Goal: Task Accomplishment & Management: Manage account settings

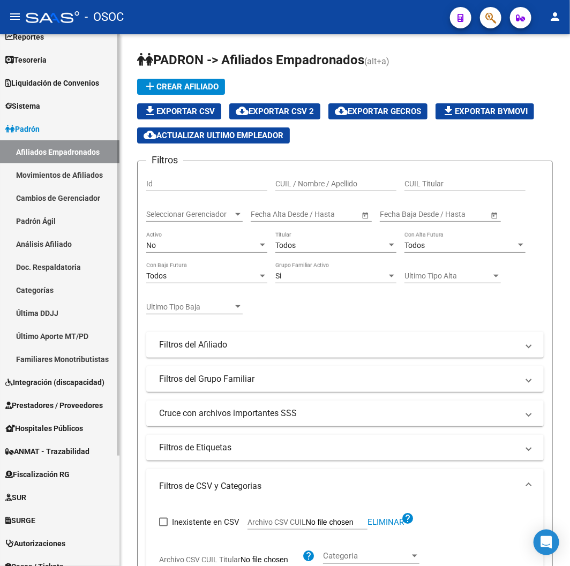
scroll to position [67, 0]
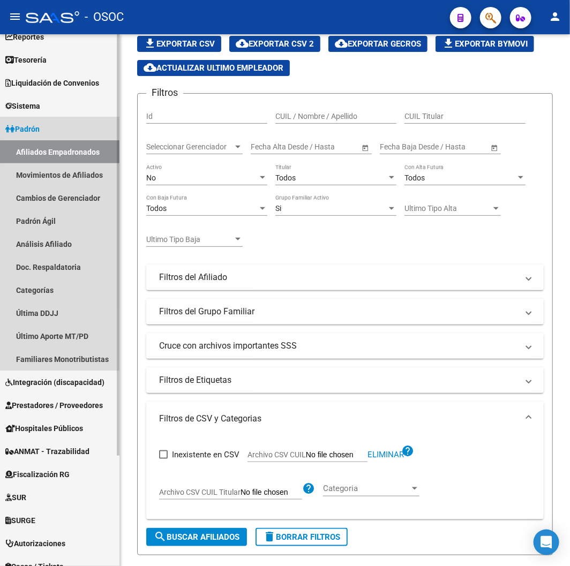
click at [40, 134] on span "Padrón" at bounding box center [22, 129] width 34 height 12
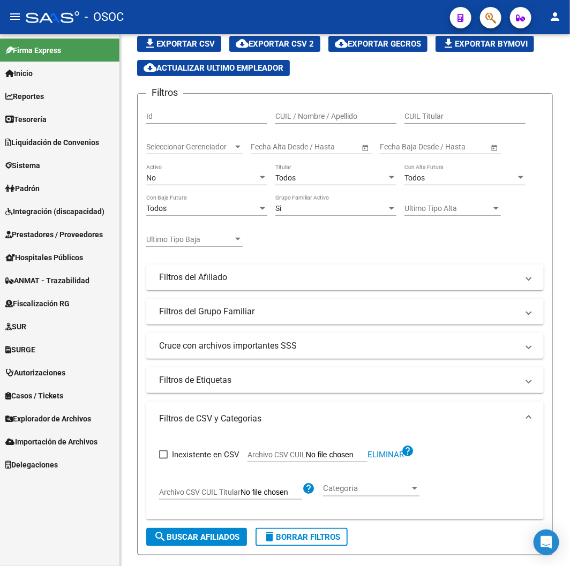
scroll to position [0, 0]
click at [39, 415] on span "Explorador de Archivos" at bounding box center [48, 419] width 86 height 12
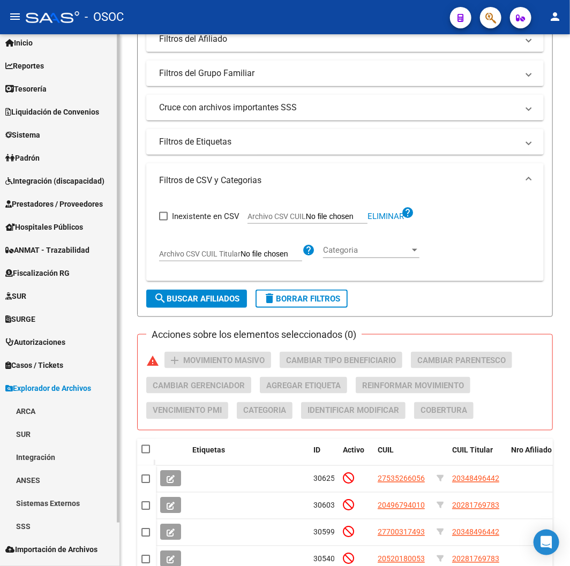
scroll to position [47, 0]
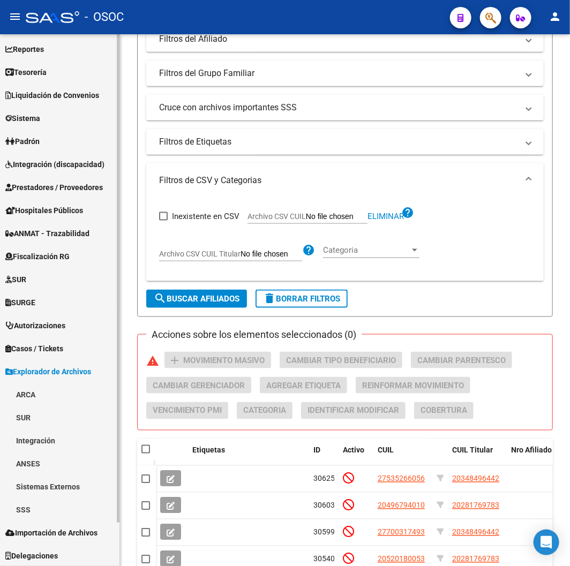
click at [22, 504] on link "SSS" at bounding box center [59, 509] width 119 height 23
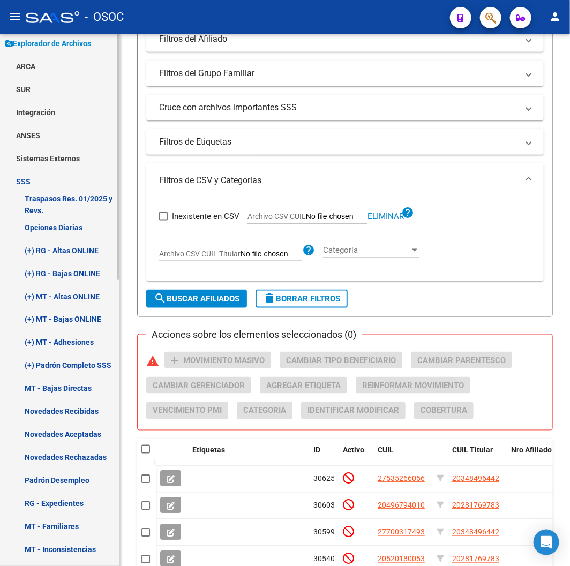
scroll to position [523, 0]
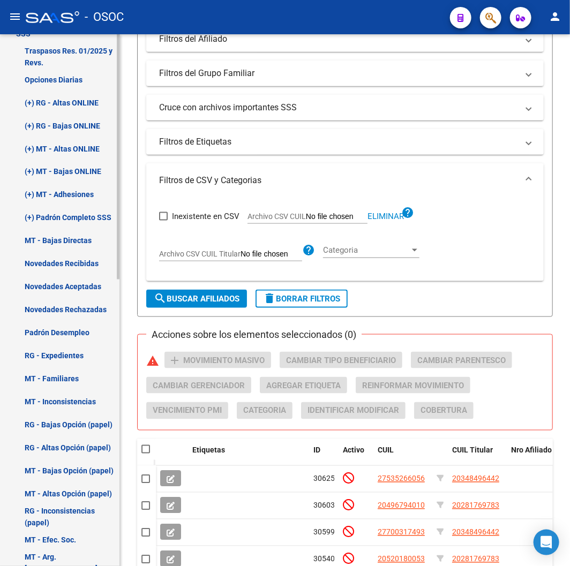
click at [64, 194] on link "(+) MT - Adhesiones" at bounding box center [59, 194] width 119 height 23
click at [63, 194] on link "(+) MT - Adhesiones" at bounding box center [59, 194] width 119 height 23
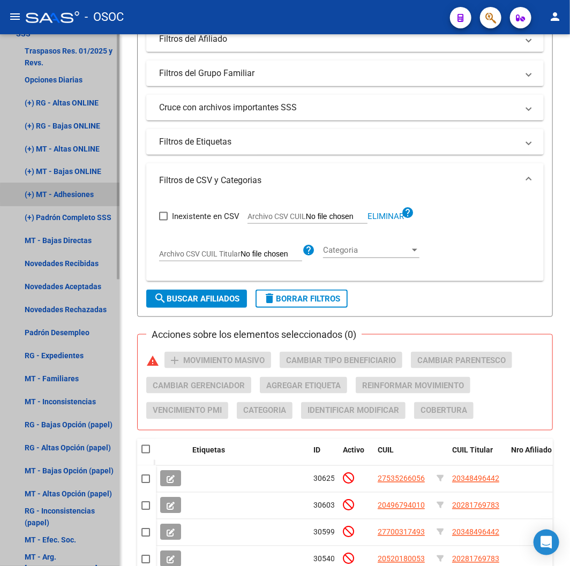
click at [63, 194] on link "(+) MT - Adhesiones" at bounding box center [59, 194] width 119 height 23
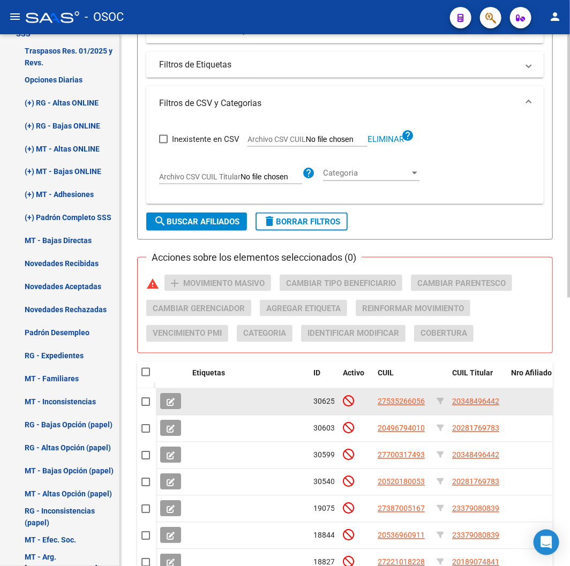
scroll to position [543, 0]
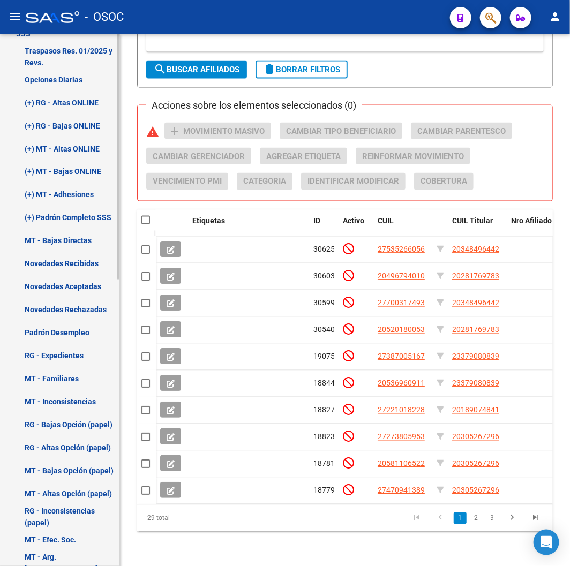
click at [61, 185] on link "(+) MT - Adhesiones" at bounding box center [59, 194] width 119 height 23
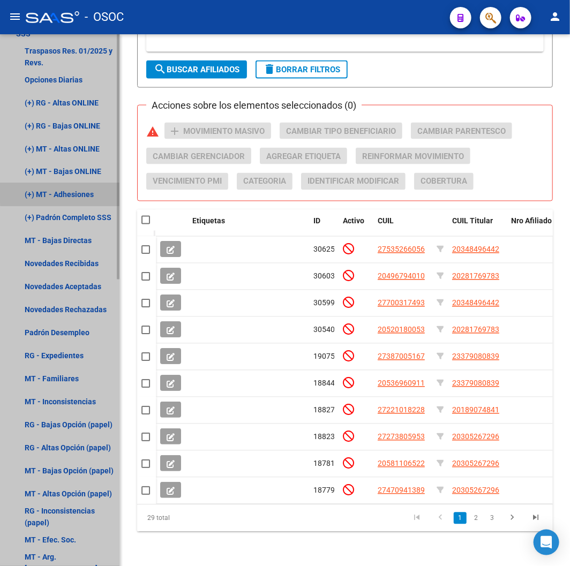
click at [61, 185] on link "(+) MT - Adhesiones" at bounding box center [59, 194] width 119 height 23
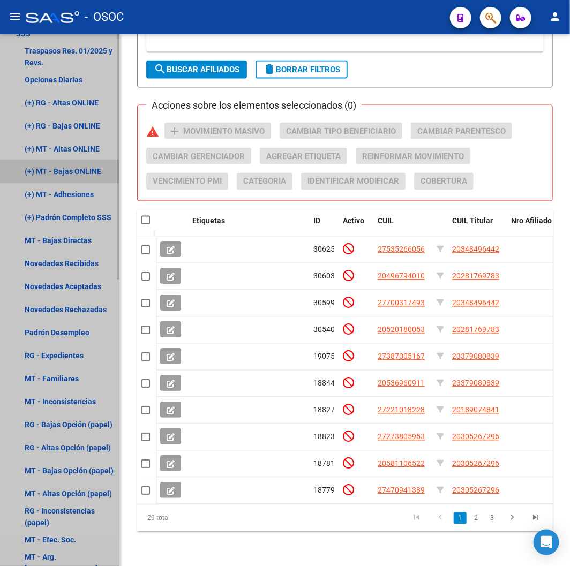
click at [61, 173] on link "(+) MT - Bajas ONLINE" at bounding box center [59, 171] width 119 height 23
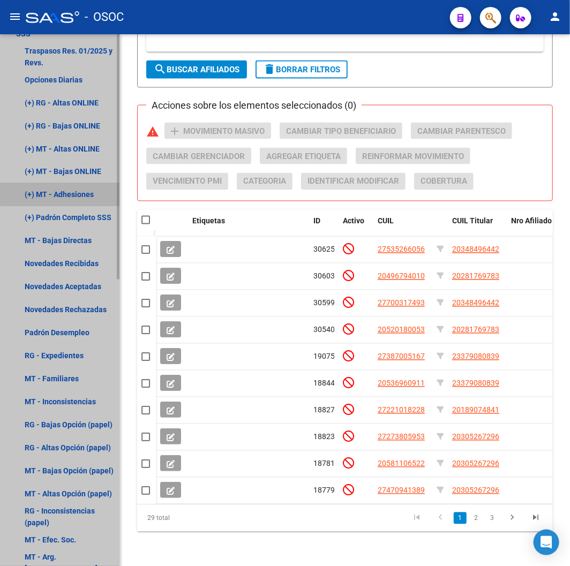
click at [64, 191] on link "(+) MT - Adhesiones" at bounding box center [59, 194] width 119 height 23
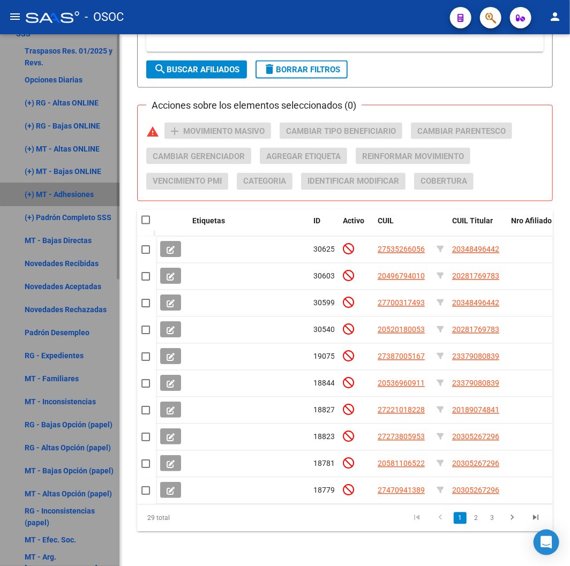
click at [65, 191] on link "(+) MT - Adhesiones" at bounding box center [59, 194] width 119 height 23
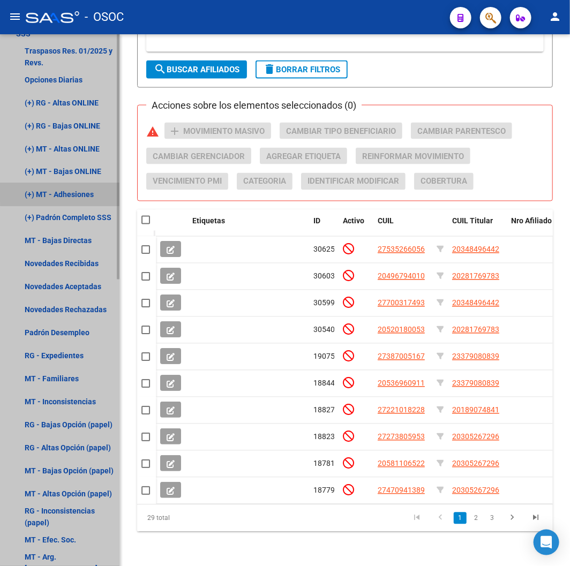
click at [63, 146] on link "(+) MT - Altas ONLINE" at bounding box center [59, 148] width 119 height 23
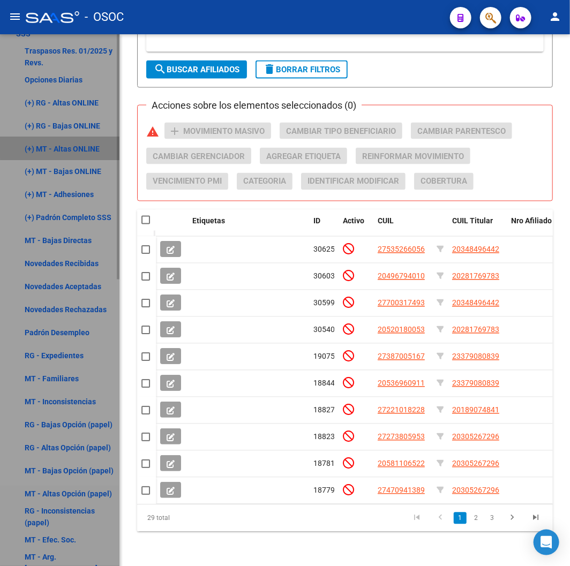
click at [63, 146] on link "(+) MT - Altas ONLINE" at bounding box center [59, 148] width 119 height 23
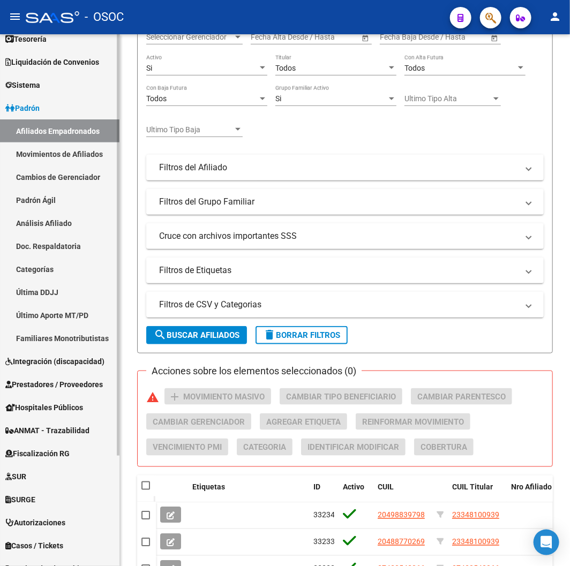
scroll to position [140, 0]
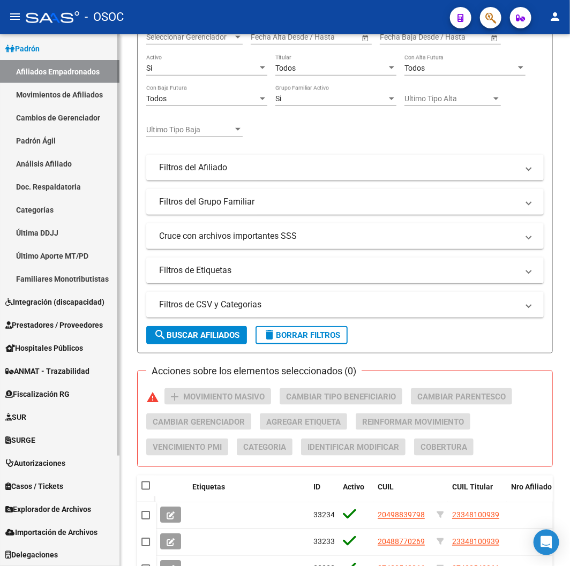
click at [35, 511] on span "Explorador de Archivos" at bounding box center [48, 509] width 86 height 12
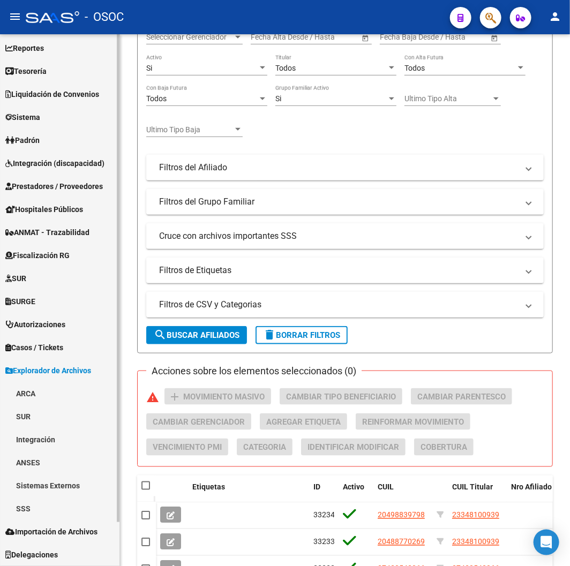
scroll to position [47, 0]
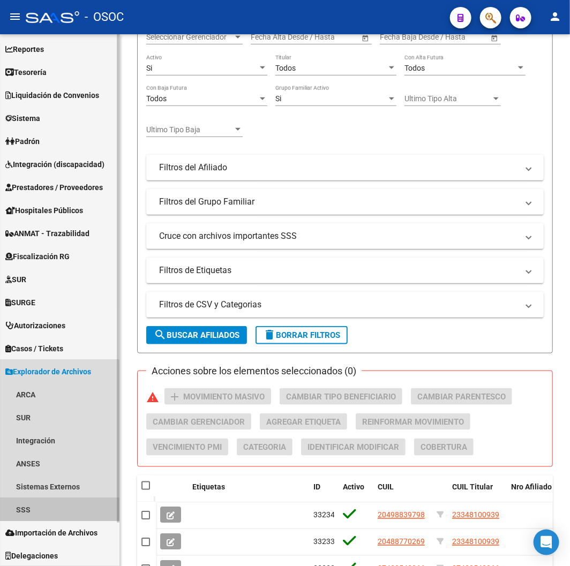
click at [22, 502] on link "SSS" at bounding box center [59, 509] width 119 height 23
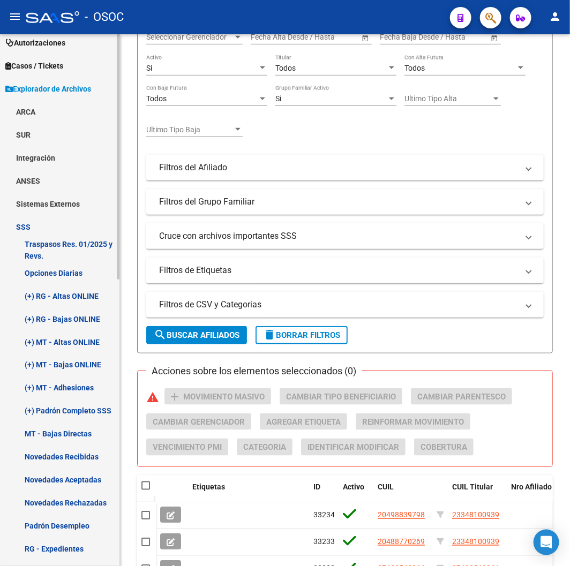
scroll to position [464, 0]
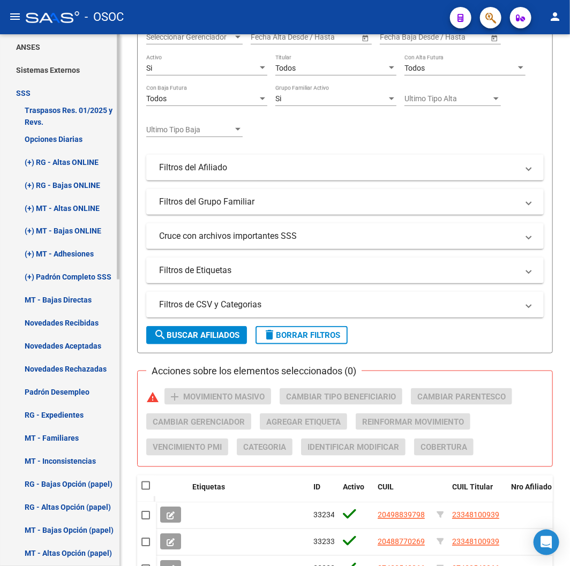
click at [66, 259] on link "(+) MT - Adhesiones" at bounding box center [59, 254] width 119 height 23
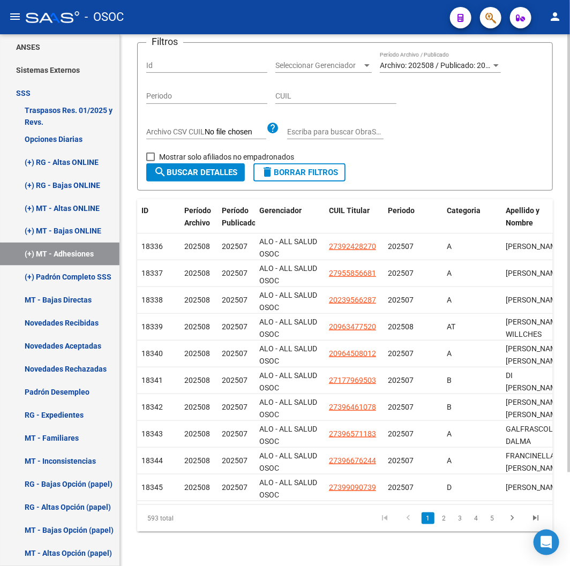
click at [196, 152] on span "Mostrar solo afiliados no empadronados" at bounding box center [226, 156] width 135 height 13
click at [150, 161] on input "Mostrar solo afiliados no empadronados" at bounding box center [150, 161] width 1 height 1
click at [195, 150] on span "Mostrar solo afiliados no empadronados" at bounding box center [226, 156] width 135 height 13
click at [150, 161] on input "Mostrar solo afiliados no empadronados" at bounding box center [150, 161] width 1 height 1
click at [195, 150] on span "Mostrar solo afiliados no empadronados" at bounding box center [226, 156] width 135 height 13
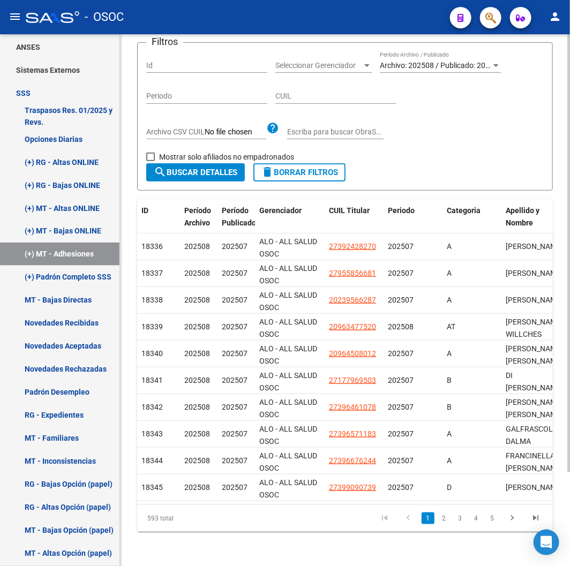
click at [150, 161] on input "Mostrar solo afiliados no empadronados" at bounding box center [150, 161] width 1 height 1
drag, startPoint x: 261, startPoint y: 151, endPoint x: 296, endPoint y: 151, distance: 34.8
click at [296, 151] on div "Filtros Id Seleccionar Gerenciador Seleccionar Gerenciador Archivo: 202508 / Pu…" at bounding box center [344, 107] width 397 height 112
click at [179, 168] on span "search Buscar Detalles" at bounding box center [196, 173] width 84 height 10
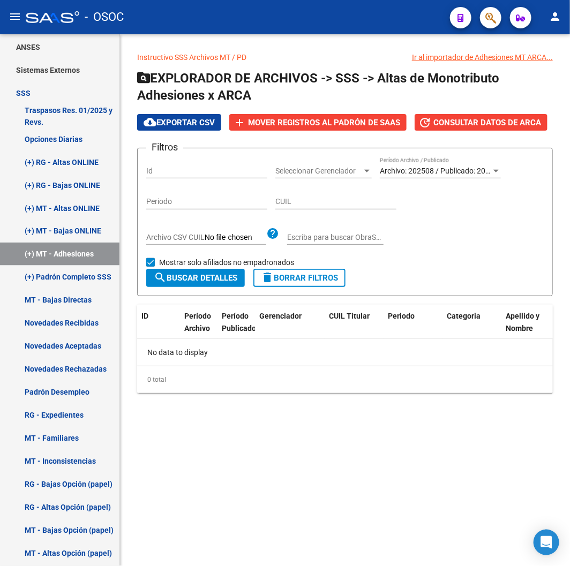
click at [162, 262] on span "Mostrar solo afiliados no empadronados" at bounding box center [226, 262] width 135 height 13
click at [150, 267] on input "Mostrar solo afiliados no empadronados" at bounding box center [150, 267] width 1 height 1
checkbox input "false"
click at [167, 275] on span "search Buscar Detalles" at bounding box center [196, 278] width 84 height 10
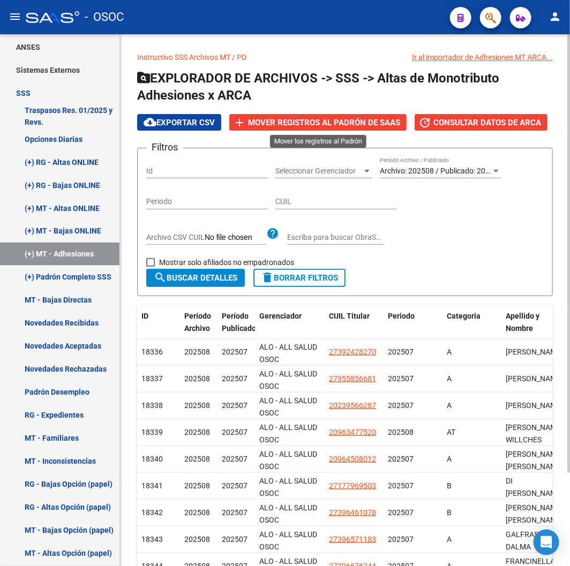
click at [268, 127] on button "add Mover registros al PADRÓN de SAAS" at bounding box center [317, 122] width 177 height 17
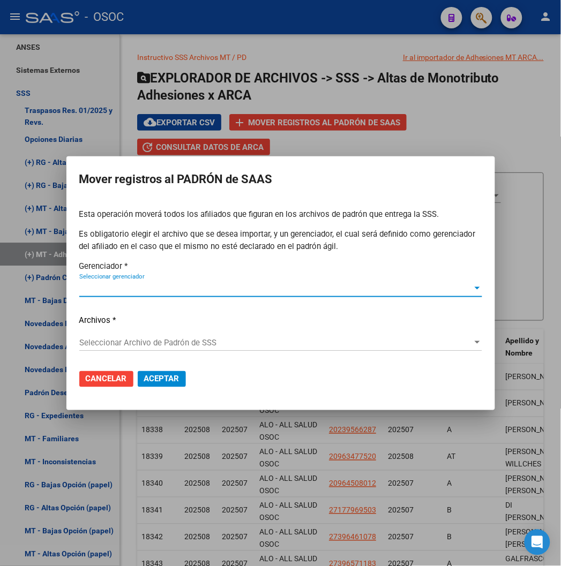
click at [123, 294] on div "Seleccionar gerenciador Seleccionar gerenciador" at bounding box center [280, 289] width 403 height 16
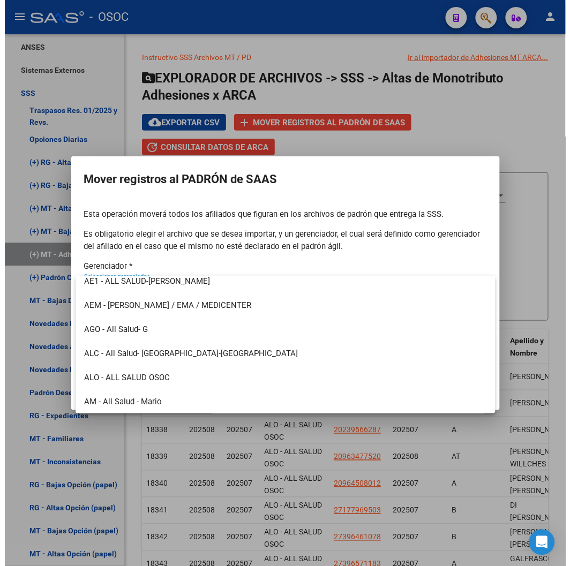
scroll to position [248, 0]
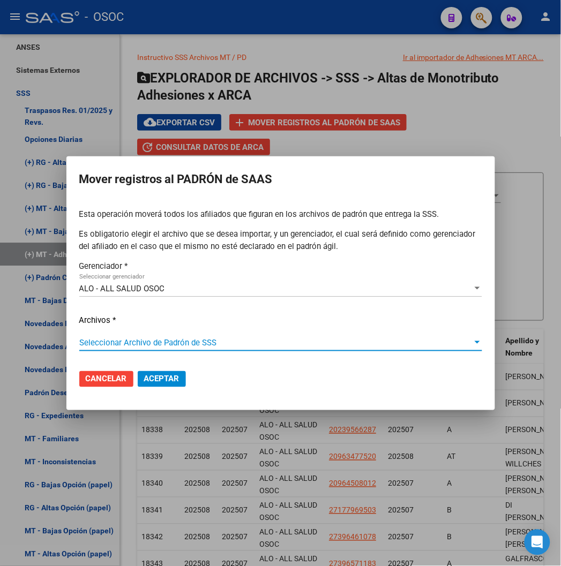
click at [159, 340] on span "Seleccionar Archivo de Padrón de SSS" at bounding box center [275, 343] width 393 height 10
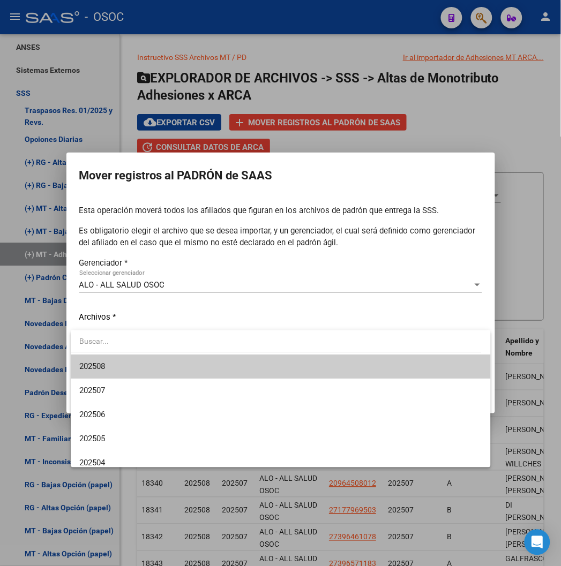
click at [159, 340] on input "dropdown search" at bounding box center [276, 341] width 411 height 22
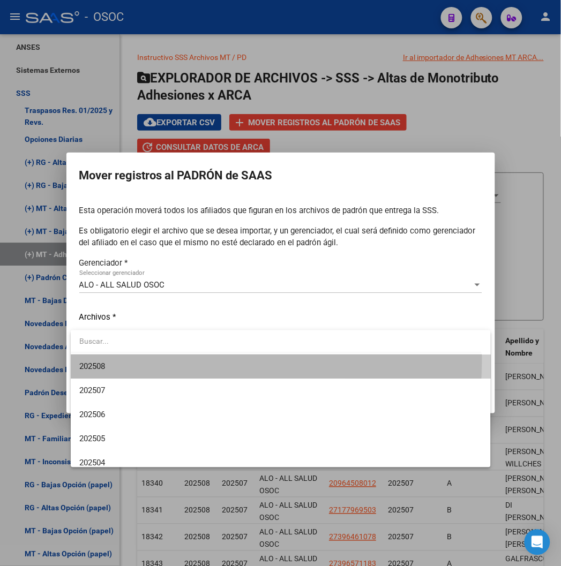
click at [197, 361] on span "202508" at bounding box center [280, 366] width 403 height 24
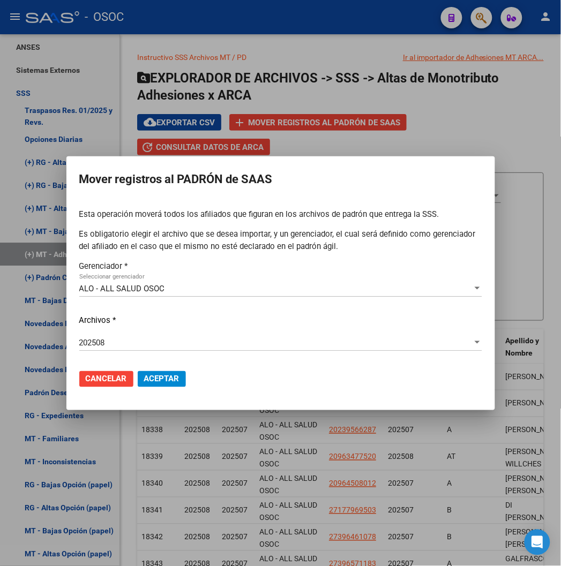
click at [470, 119] on div at bounding box center [280, 283] width 561 height 566
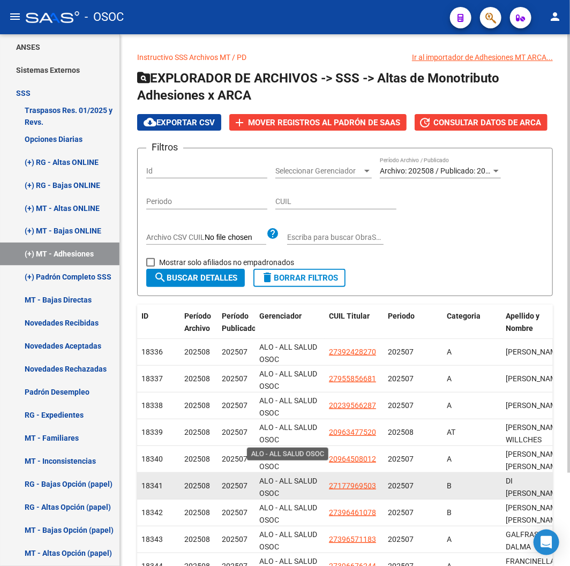
scroll to position [1, 0]
drag, startPoint x: 268, startPoint y: 345, endPoint x: 280, endPoint y: 490, distance: 145.6
click at [280, 490] on datatable-scroller "18336 202508 202507 ALO - ALL SALUD OSOC 27392428270 202507 A [GEOGRAPHIC_DATA]…" at bounding box center [344, 473] width 415 height 268
click at [280, 490] on div "ALO - ALL SALUD OSOC" at bounding box center [289, 486] width 61 height 22
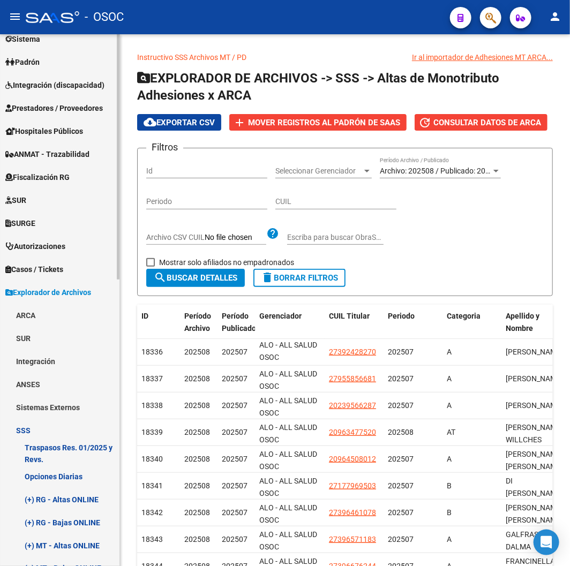
scroll to position [0, 0]
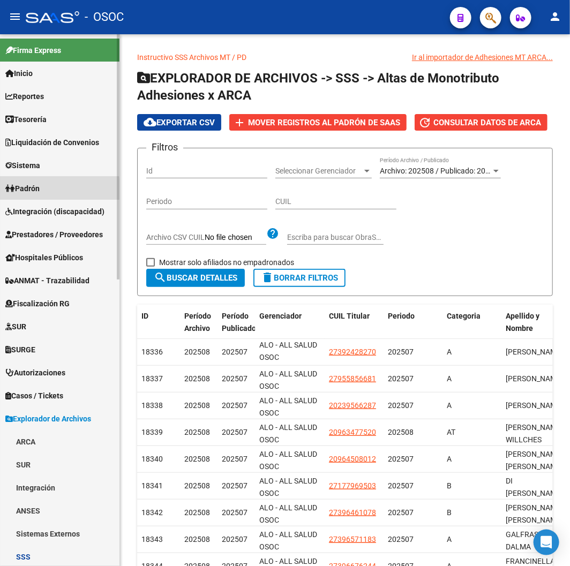
click at [44, 191] on link "Padrón" at bounding box center [59, 188] width 119 height 23
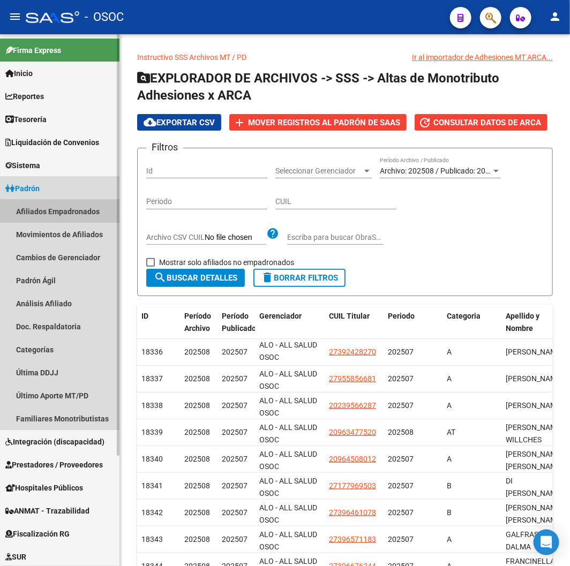
click at [50, 213] on link "Afiliados Empadronados" at bounding box center [59, 211] width 119 height 23
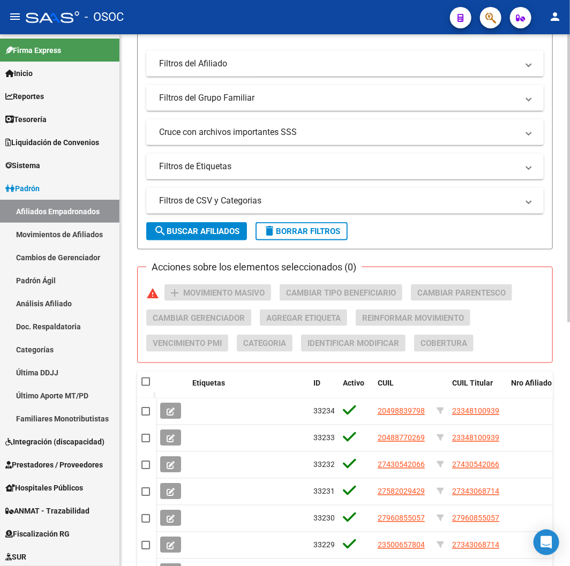
scroll to position [296, 0]
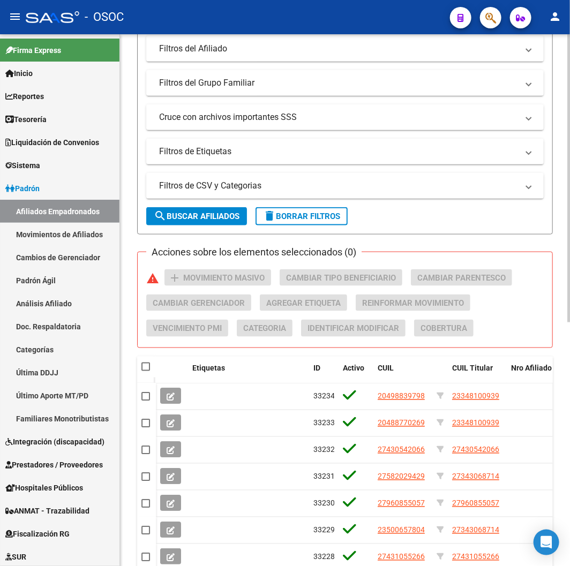
click at [267, 212] on mat-icon "delete" at bounding box center [269, 215] width 13 height 13
click at [287, 188] on mat-panel-title "Filtros de CSV y Categorias" at bounding box center [338, 186] width 359 height 12
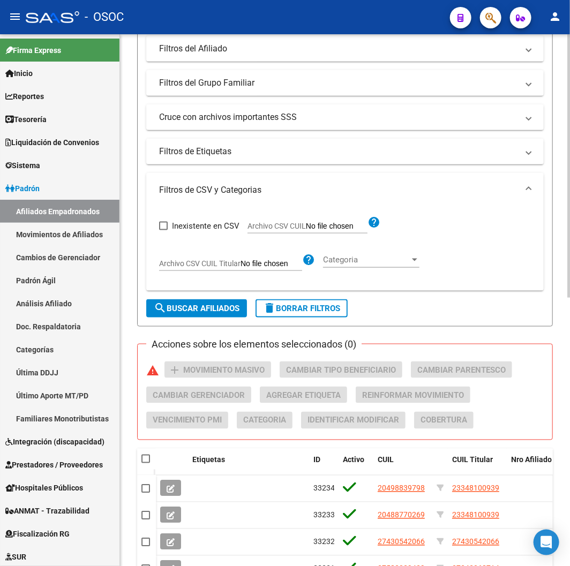
click at [274, 226] on span "Archivo CSV CUIL" at bounding box center [276, 226] width 58 height 9
click at [306, 226] on input "Archivo CSV CUIL" at bounding box center [337, 227] width 62 height 10
type input "C:\fakepath\archivo para filtrar en SAAS.csv"
click at [181, 316] on button "search Buscar Afiliados" at bounding box center [196, 308] width 101 height 18
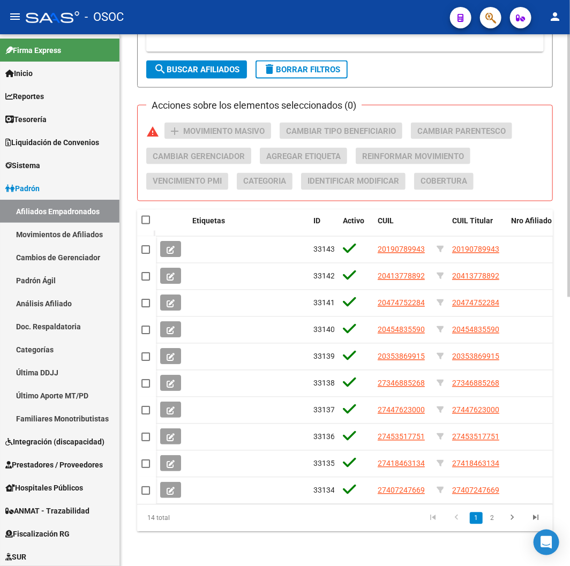
scroll to position [67, 0]
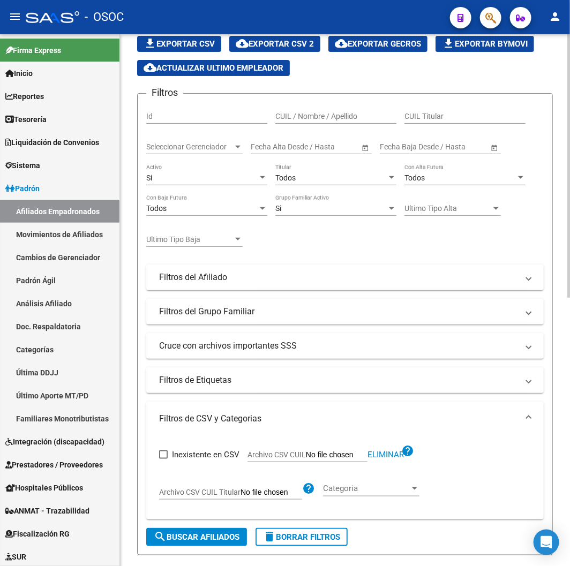
click at [331, 173] on div "Todos" at bounding box center [330, 177] width 111 height 9
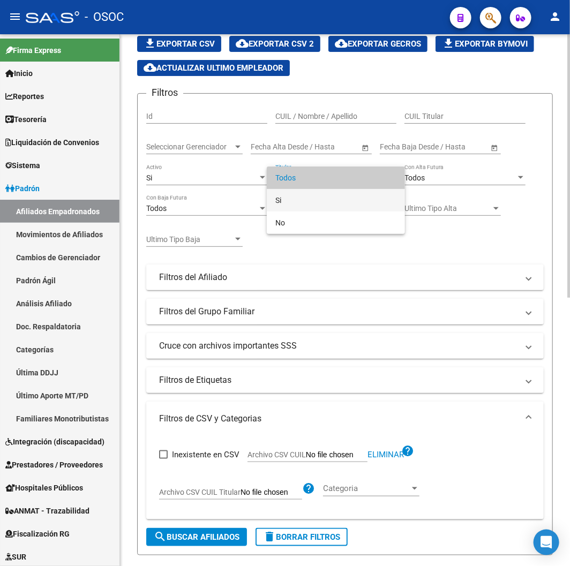
click at [289, 206] on span "Si" at bounding box center [335, 200] width 121 height 22
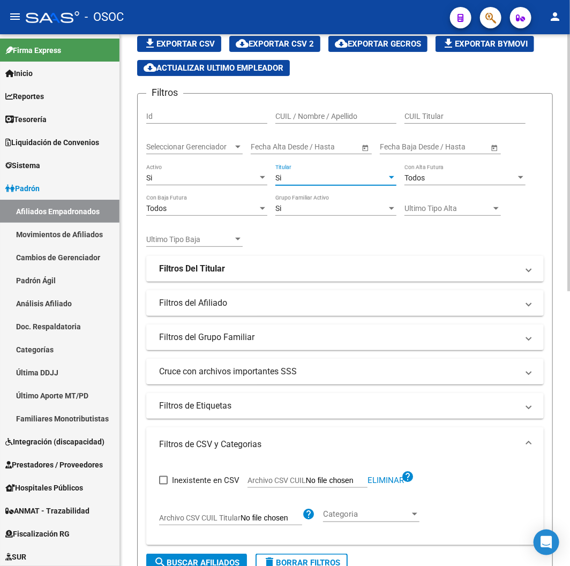
click at [293, 174] on div "Si" at bounding box center [330, 177] width 111 height 9
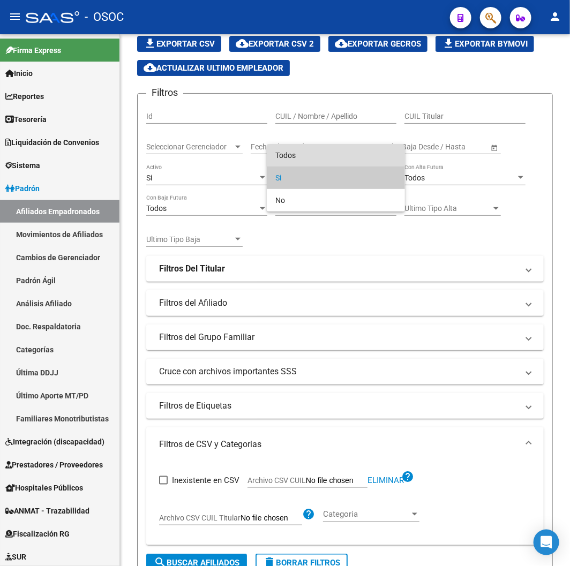
click at [276, 146] on span "Todos" at bounding box center [335, 155] width 121 height 22
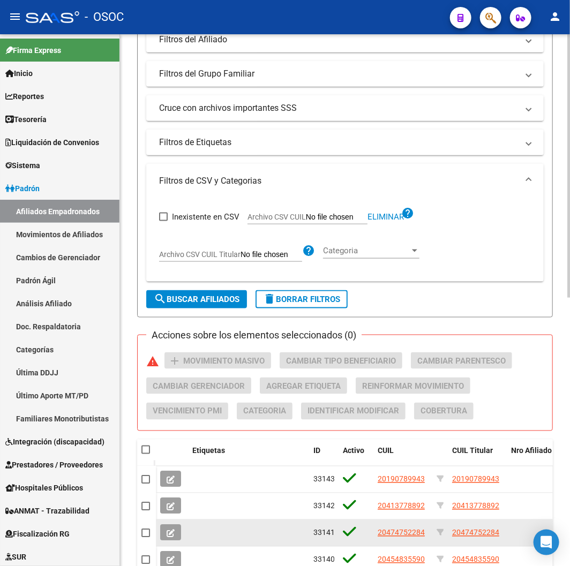
scroll to position [543, 0]
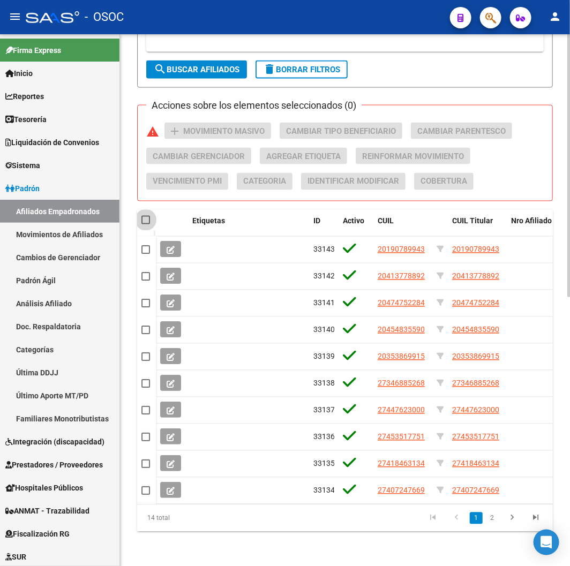
click at [147, 216] on span at bounding box center [145, 220] width 9 height 9
click at [146, 224] on input "checkbox" at bounding box center [145, 224] width 1 height 1
checkbox input "true"
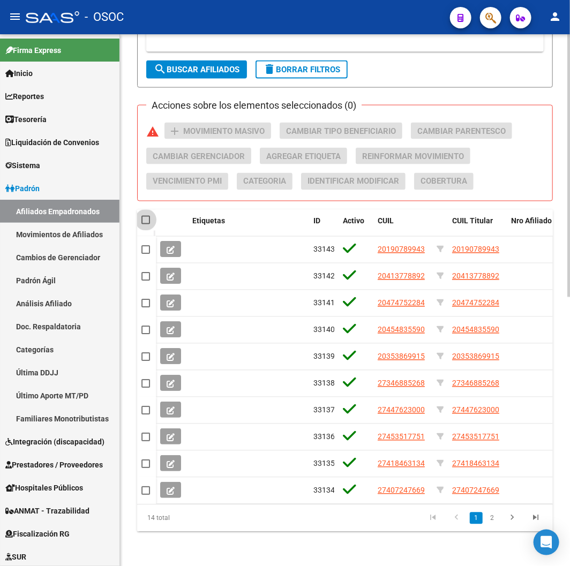
checkbox input "true"
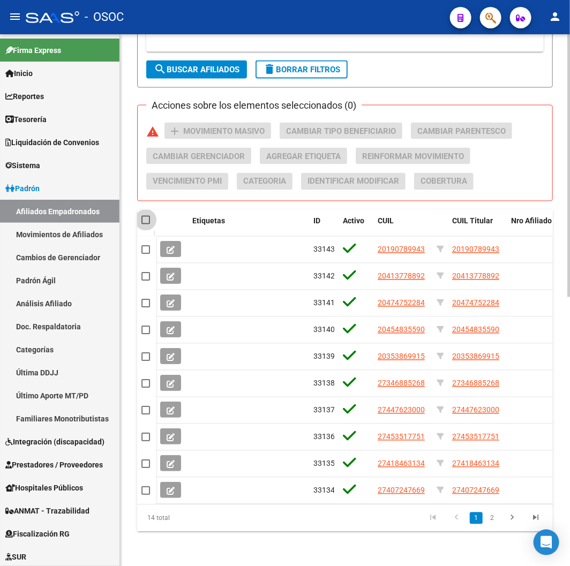
checkbox input "true"
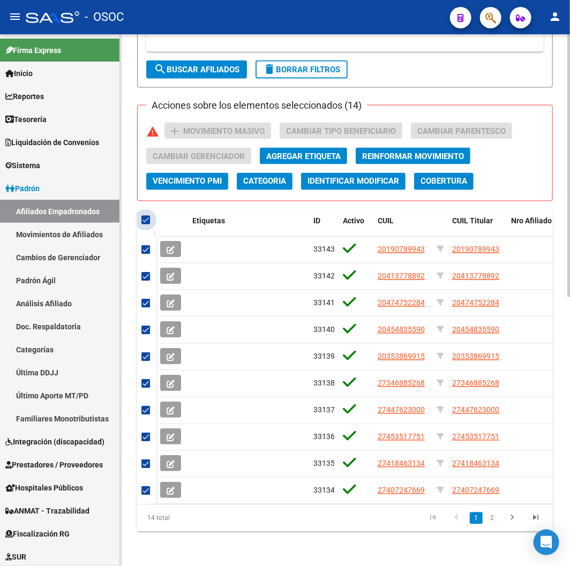
click at [142, 216] on span at bounding box center [145, 220] width 9 height 9
click at [145, 224] on input "checkbox" at bounding box center [145, 224] width 1 height 1
checkbox input "false"
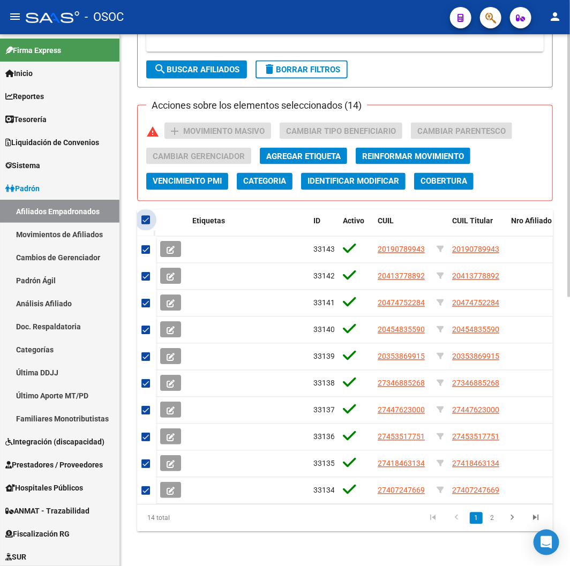
checkbox input "false"
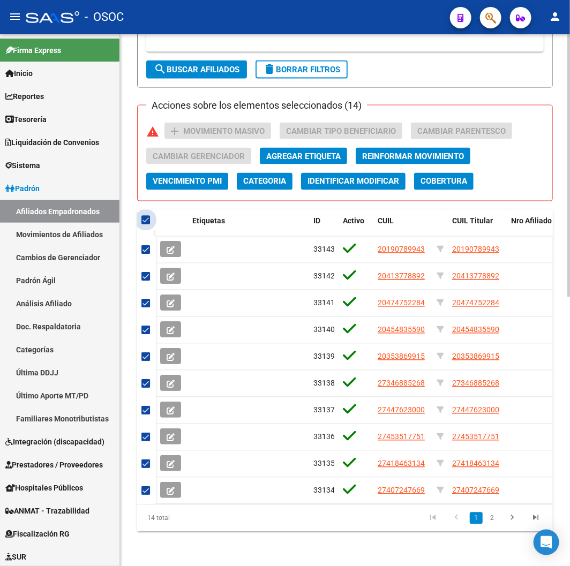
checkbox input "false"
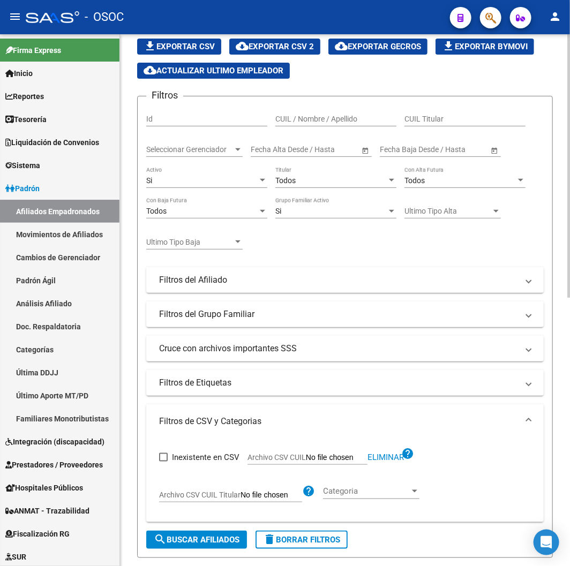
scroll to position [0, 0]
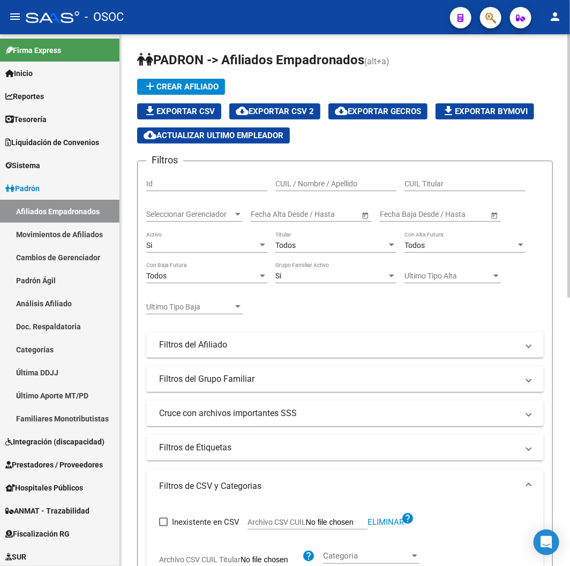
click at [298, 240] on div "Todos Titular" at bounding box center [335, 241] width 121 height 21
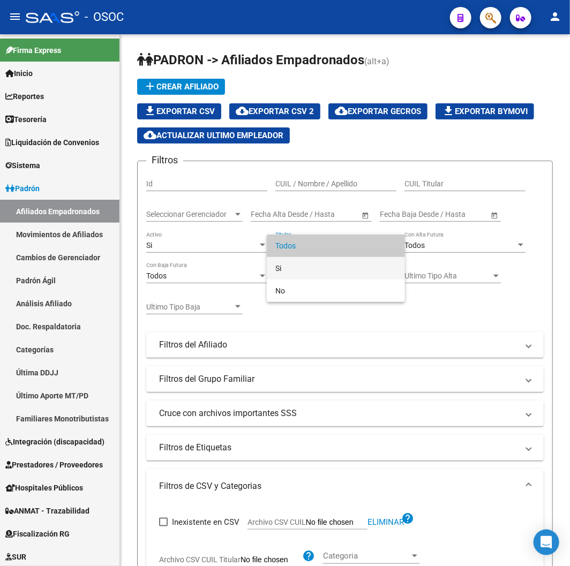
click at [293, 266] on span "Si" at bounding box center [335, 268] width 121 height 22
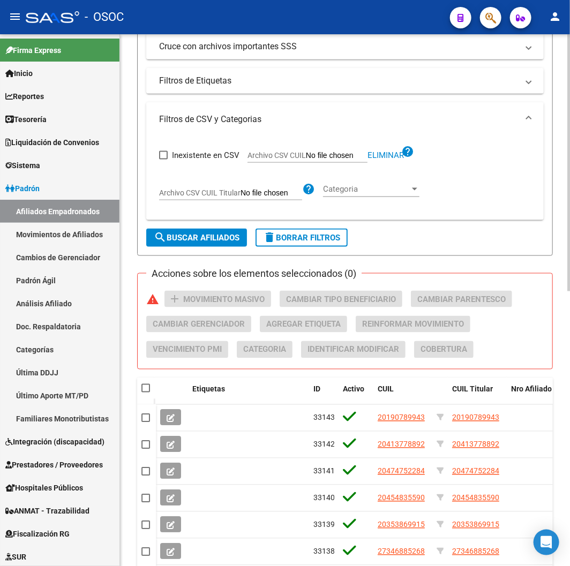
scroll to position [416, 0]
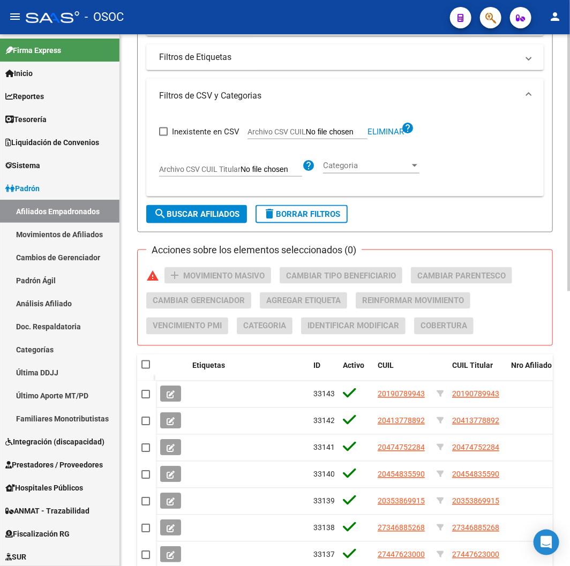
click at [180, 211] on span "search Buscar Afiliados" at bounding box center [197, 214] width 86 height 10
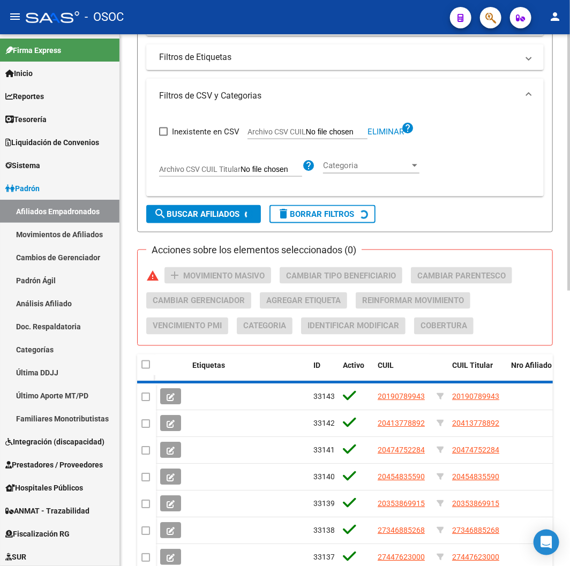
scroll to position [535, 0]
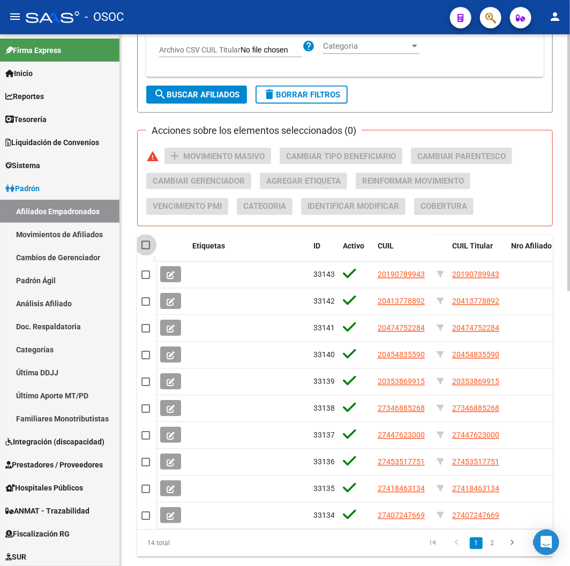
click at [150, 246] on span at bounding box center [145, 245] width 9 height 9
click at [146, 250] on input "checkbox" at bounding box center [145, 250] width 1 height 1
checkbox input "true"
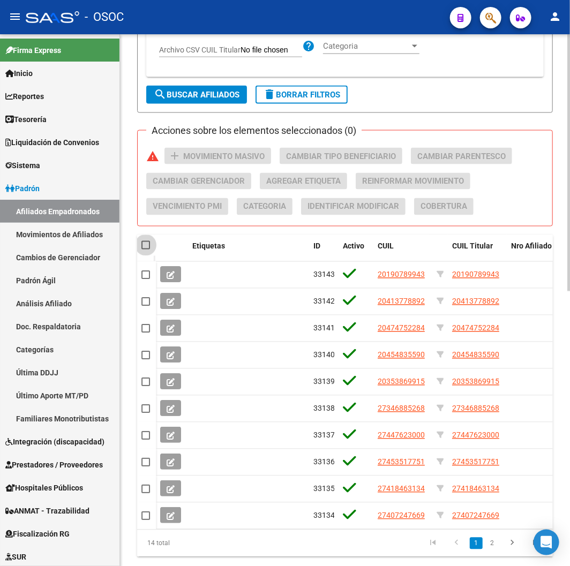
checkbox input "true"
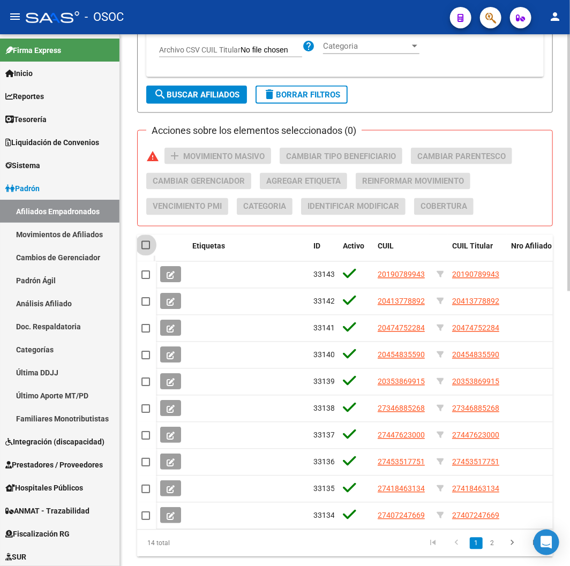
checkbox input "true"
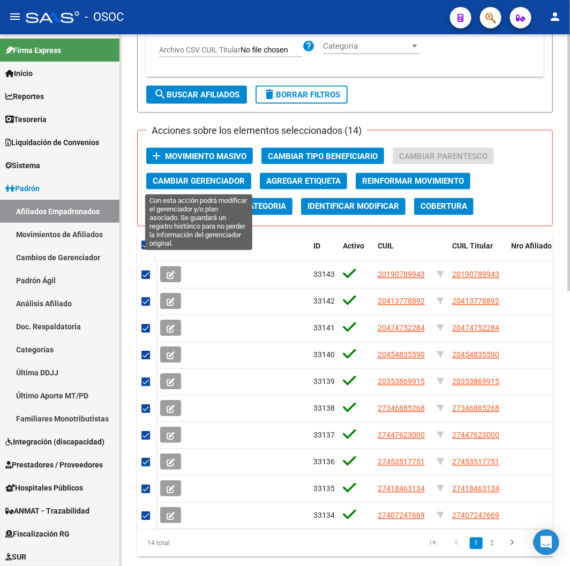
click at [199, 183] on span "Cambiar Gerenciador" at bounding box center [199, 182] width 92 height 10
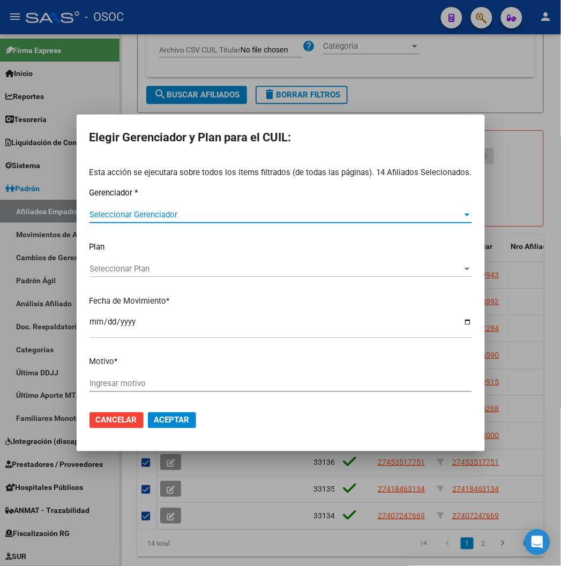
click at [147, 221] on div "Seleccionar Gerenciador Seleccionar Gerenciador" at bounding box center [280, 220] width 382 height 26
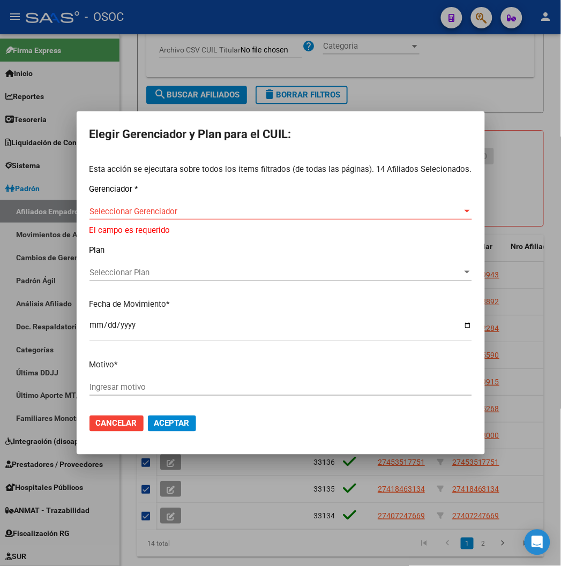
click at [145, 215] on span "Seleccionar Gerenciador" at bounding box center [275, 212] width 373 height 10
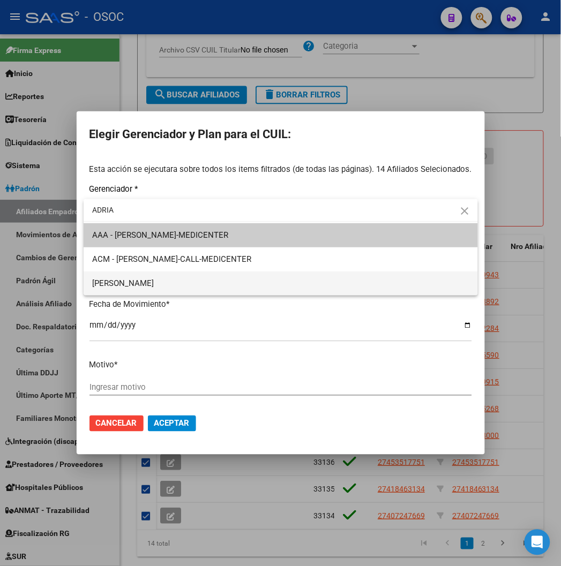
type input "ADRIA"
click at [178, 290] on span "[PERSON_NAME]" at bounding box center [280, 283] width 377 height 24
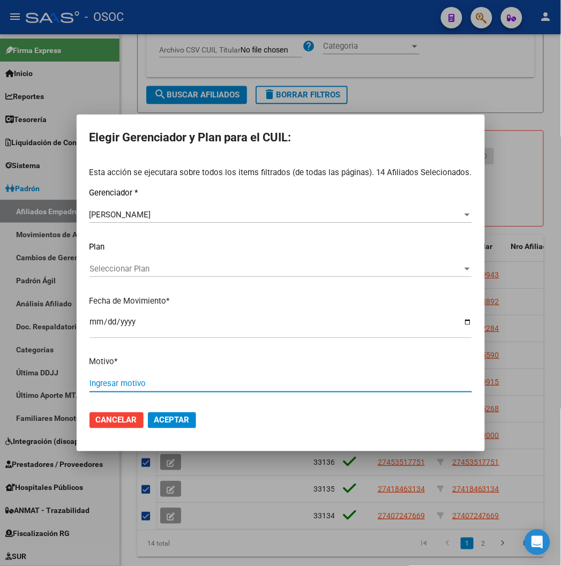
click at [104, 381] on input "Ingresar motivo" at bounding box center [280, 384] width 382 height 10
click at [105, 379] on input "Ingresar motivo" at bounding box center [280, 384] width 382 height 10
type input "GERENCIADOR"
click at [177, 424] on span "Aceptar" at bounding box center [171, 420] width 35 height 10
checkbox input "false"
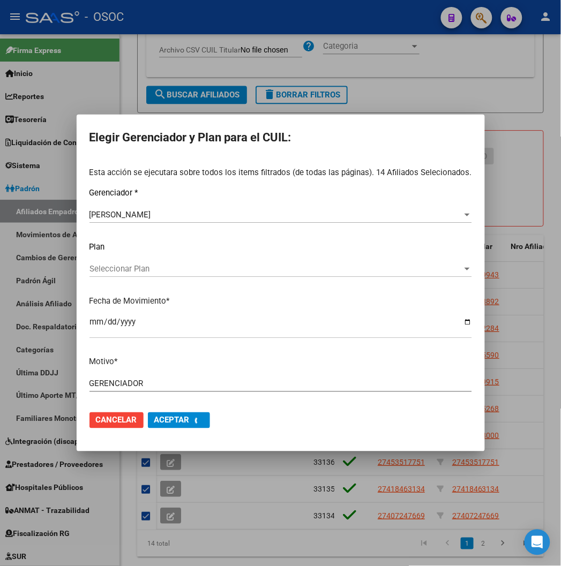
checkbox input "false"
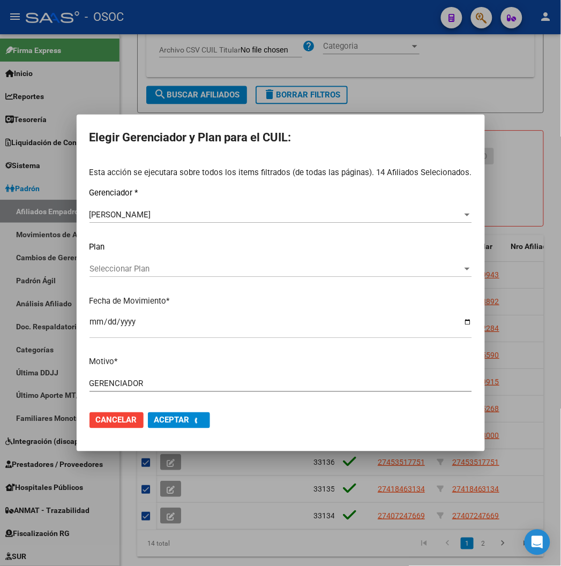
checkbox input "false"
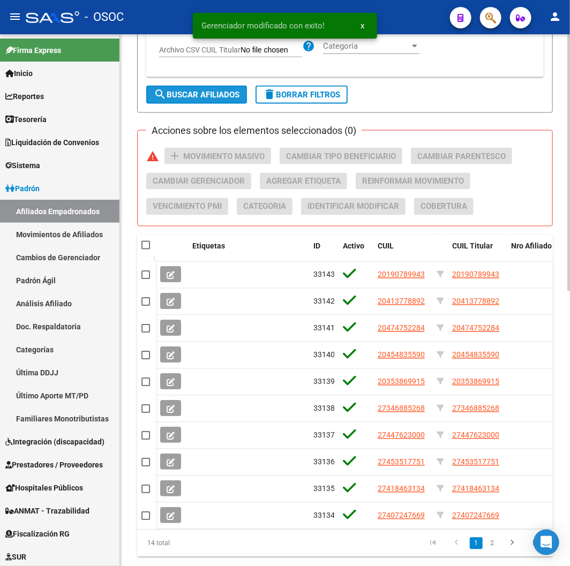
click at [213, 99] on span "search Buscar Afiliados" at bounding box center [197, 95] width 86 height 10
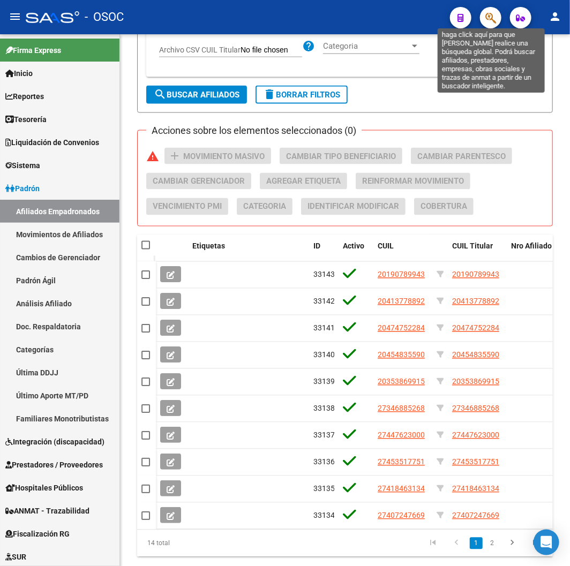
click at [488, 16] on icon "button" at bounding box center [490, 18] width 11 height 12
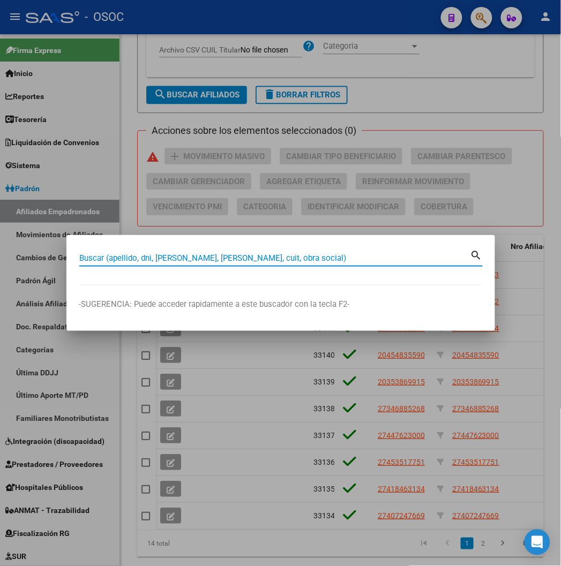
paste input "23451330314"
type input "23451330314"
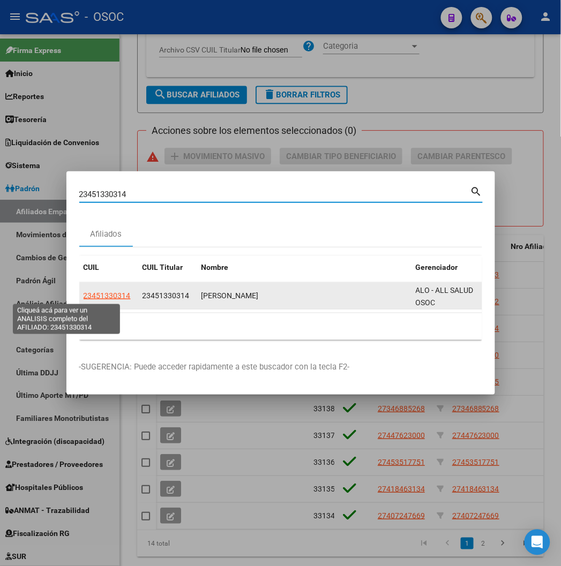
click at [84, 298] on span "23451330314" at bounding box center [107, 295] width 47 height 9
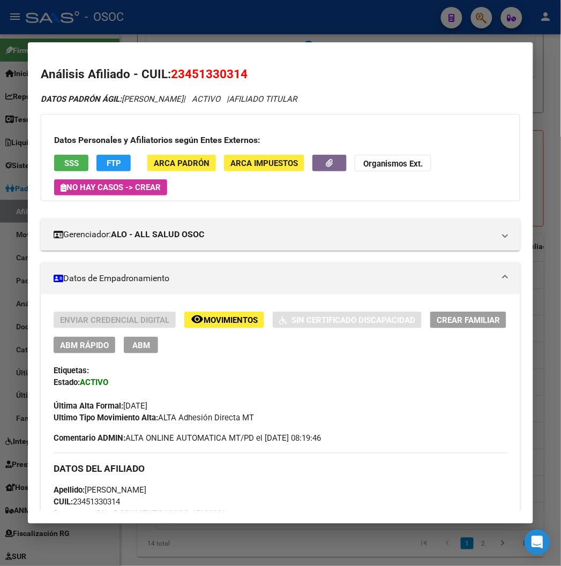
click at [112, 22] on div at bounding box center [280, 283] width 561 height 566
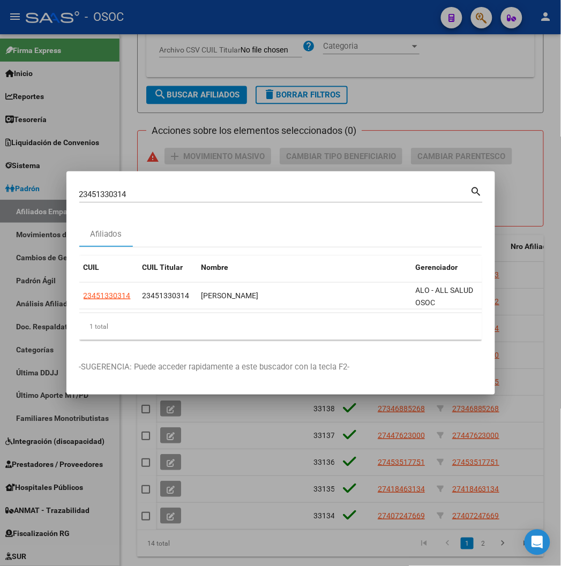
click at [249, 115] on div at bounding box center [280, 283] width 561 height 566
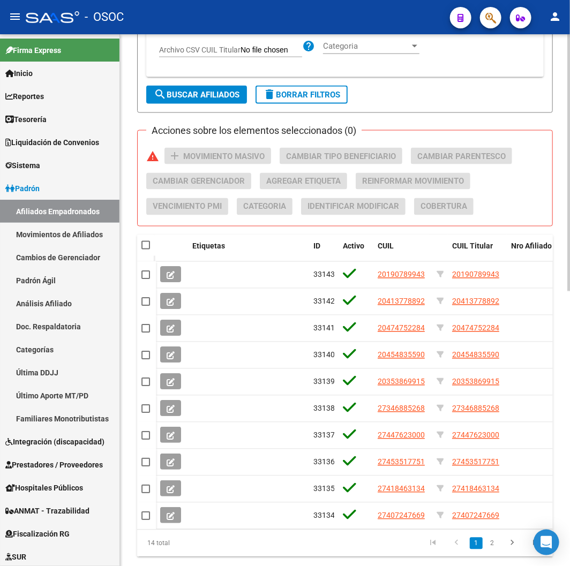
click at [281, 91] on span "delete Borrar Filtros" at bounding box center [301, 95] width 77 height 10
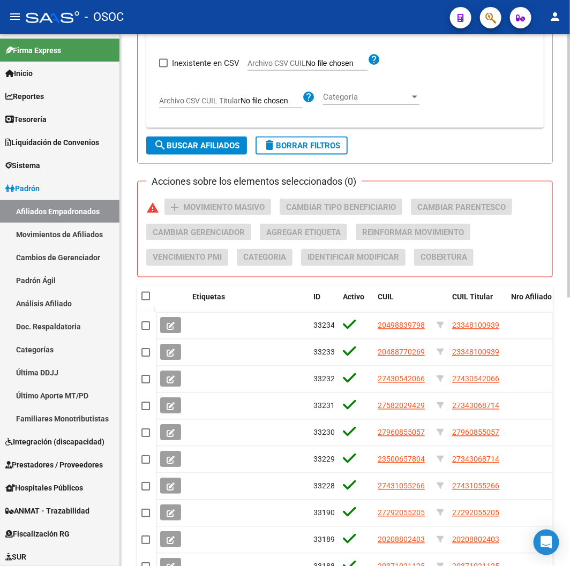
scroll to position [391, 0]
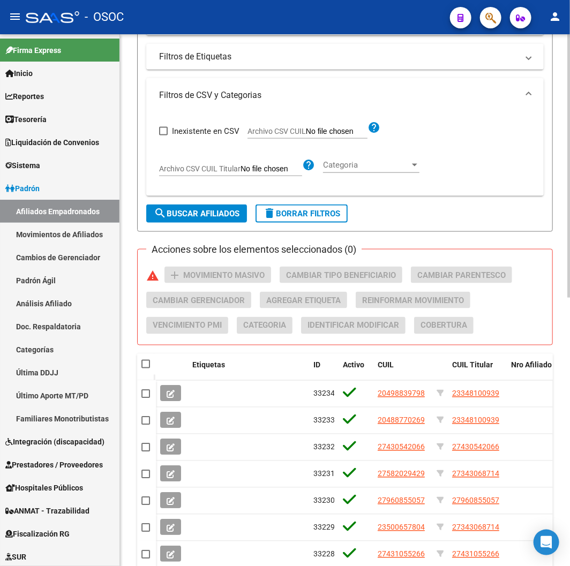
click at [288, 132] on span "Archivo CSV CUIL" at bounding box center [276, 131] width 58 height 9
click at [306, 132] on input "Archivo CSV CUIL" at bounding box center [337, 132] width 62 height 10
type input "C:\fakepath\archivo para filtrar en SAAS.csv"
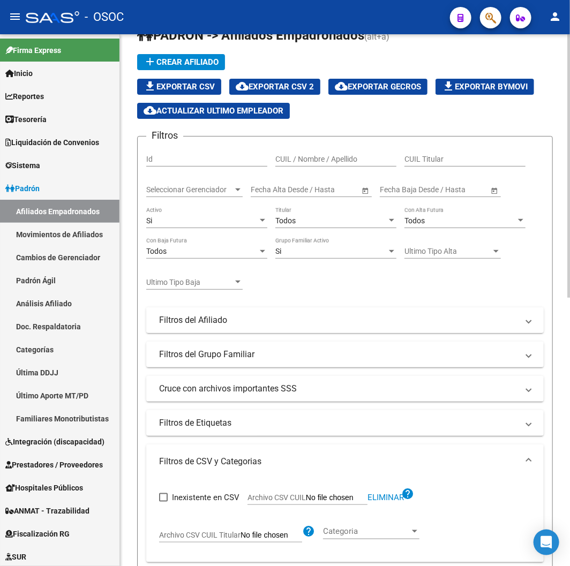
scroll to position [0, 0]
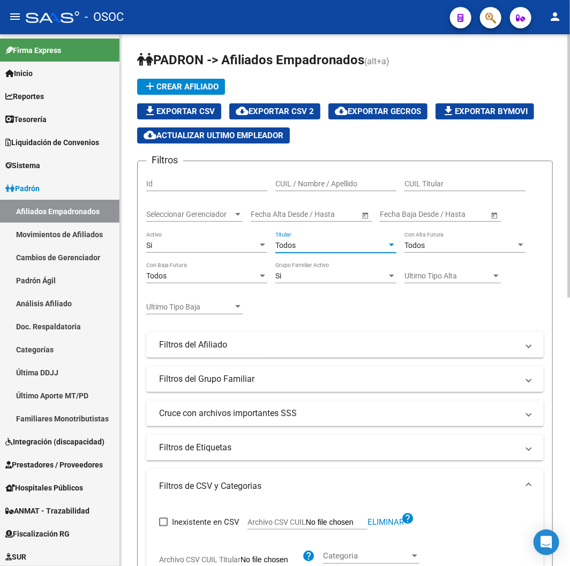
click at [291, 247] on span "Todos" at bounding box center [285, 245] width 20 height 9
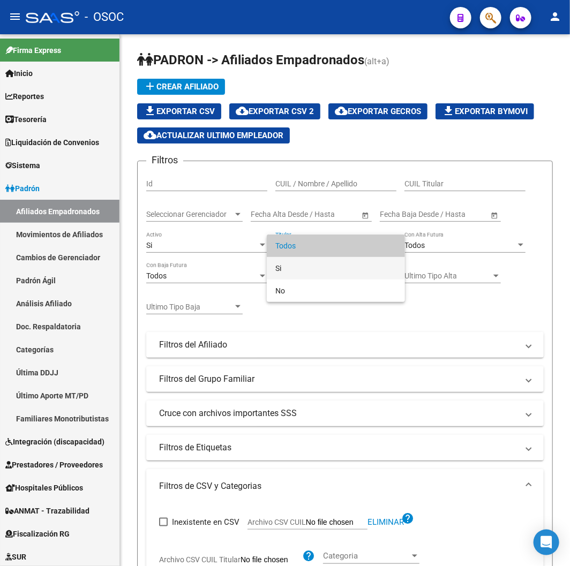
click at [271, 266] on mat-option "Si" at bounding box center [336, 268] width 138 height 22
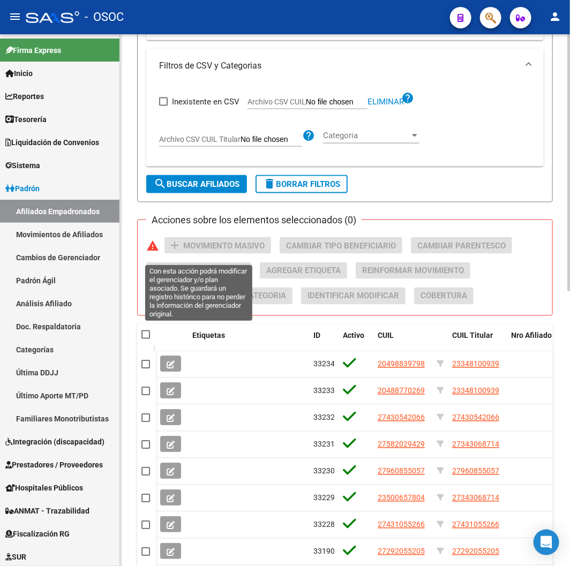
scroll to position [475, 0]
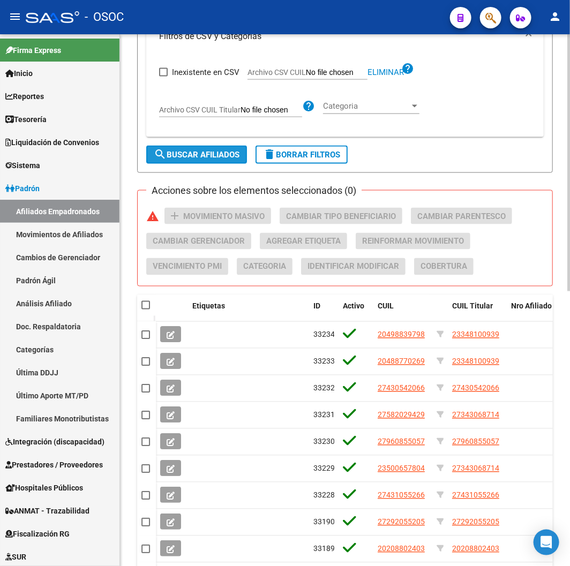
click at [173, 146] on button "search Buscar Afiliados" at bounding box center [196, 155] width 101 height 18
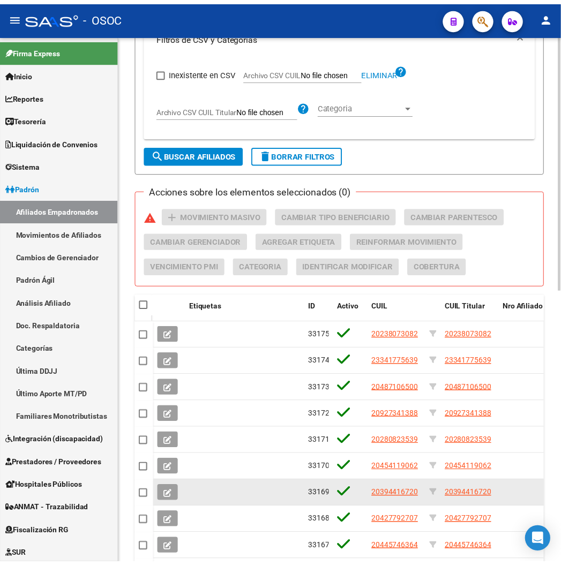
scroll to position [569, 0]
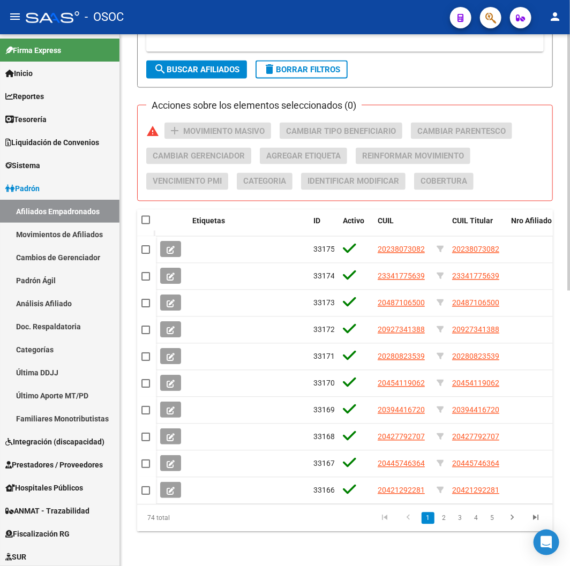
click at [139, 210] on datatable-header-cell at bounding box center [146, 220] width 19 height 21
click at [145, 216] on span at bounding box center [145, 220] width 9 height 9
click at [145, 224] on input "checkbox" at bounding box center [145, 224] width 1 height 1
checkbox input "true"
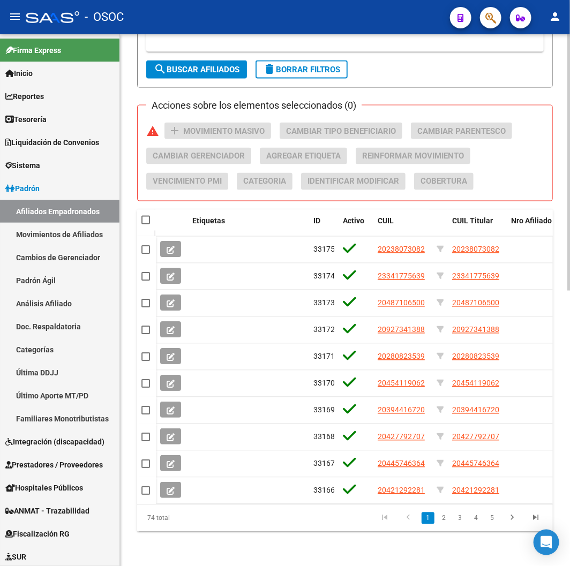
checkbox input "true"
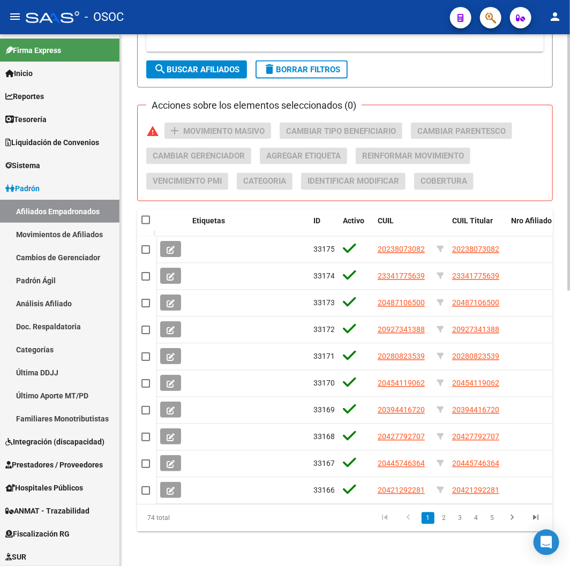
checkbox input "true"
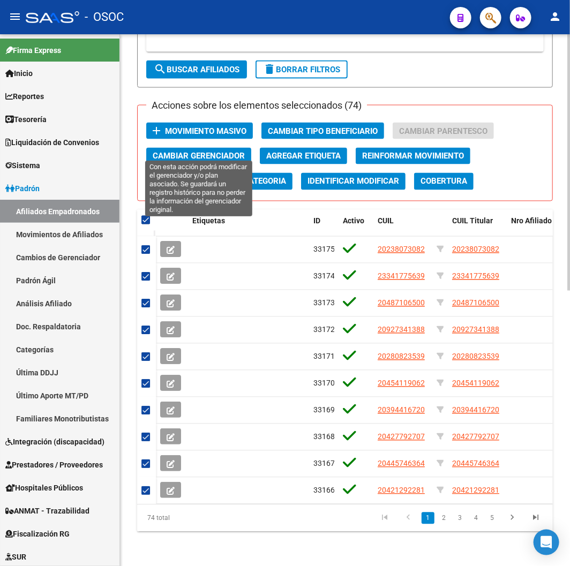
click at [209, 152] on span "Cambiar Gerenciador" at bounding box center [199, 157] width 92 height 10
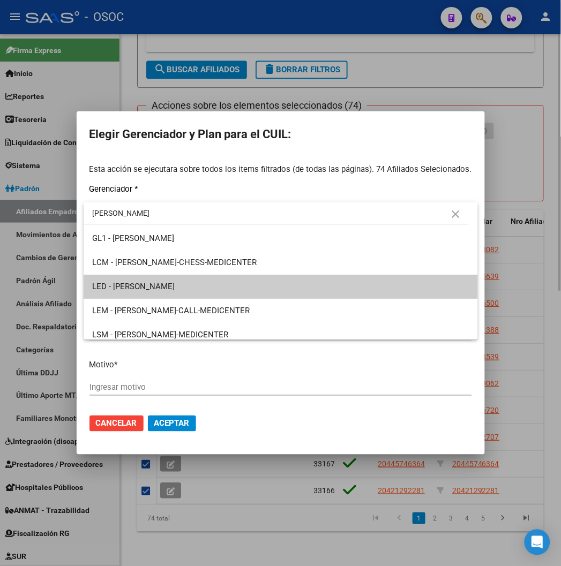
type input "[PERSON_NAME]"
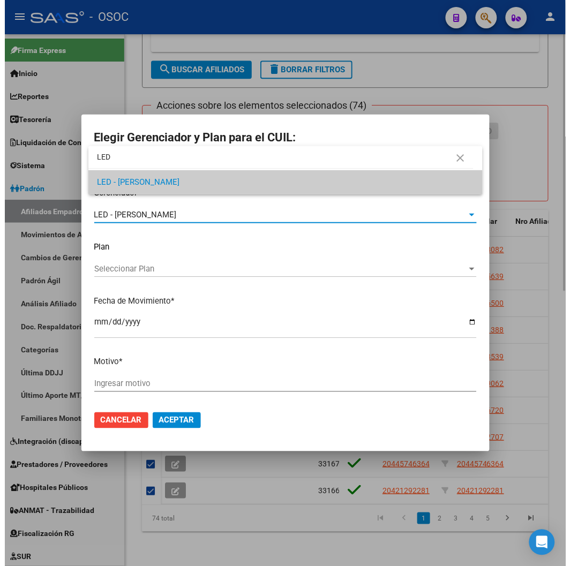
scroll to position [0, 0]
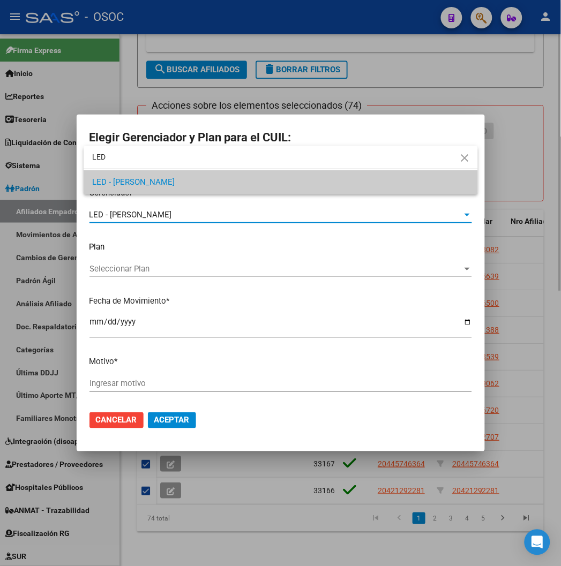
type input "LED"
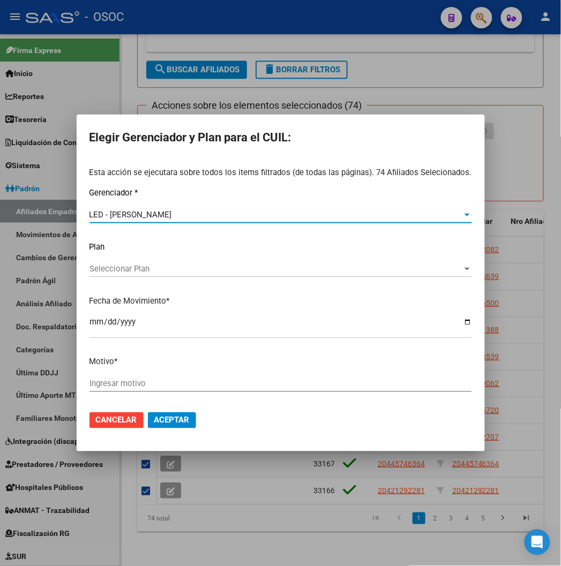
click at [108, 382] on input "Ingresar motivo" at bounding box center [280, 384] width 382 height 10
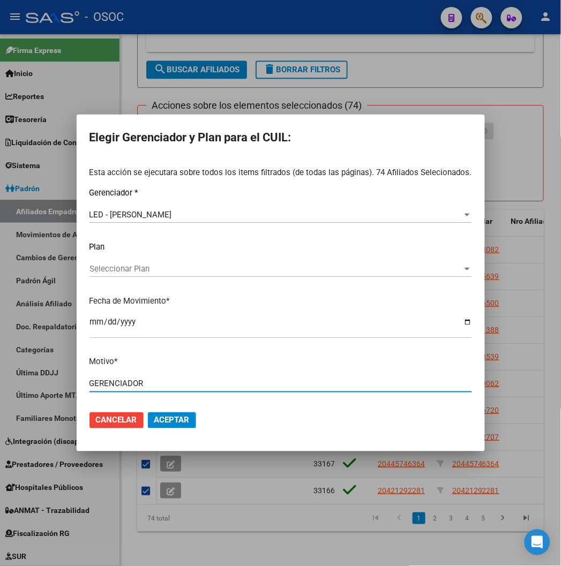
type input "GERENCIADOR"
click at [159, 424] on span "Aceptar" at bounding box center [171, 420] width 35 height 10
checkbox input "false"
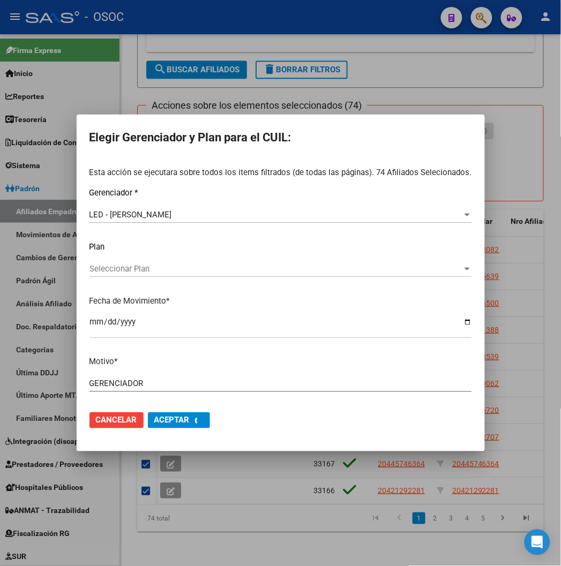
checkbox input "false"
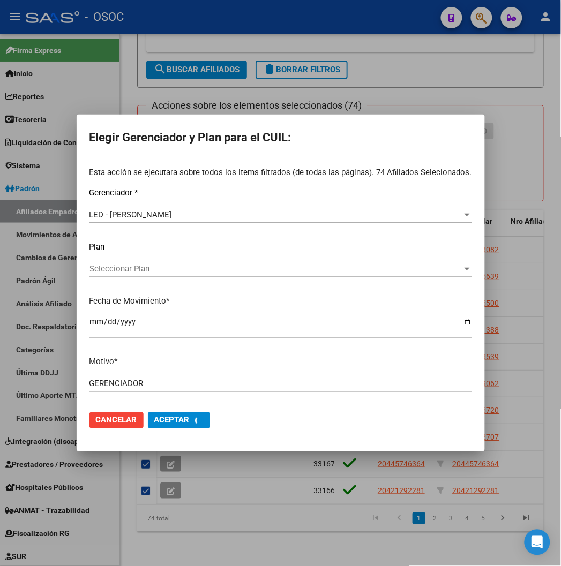
checkbox input "false"
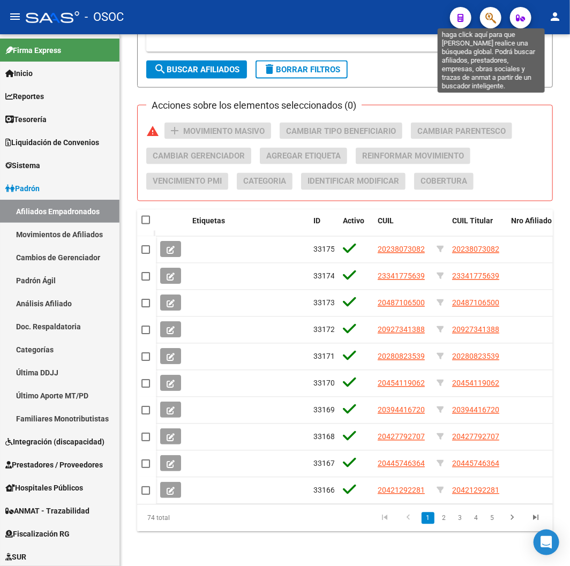
click at [495, 15] on icon "button" at bounding box center [490, 18] width 11 height 12
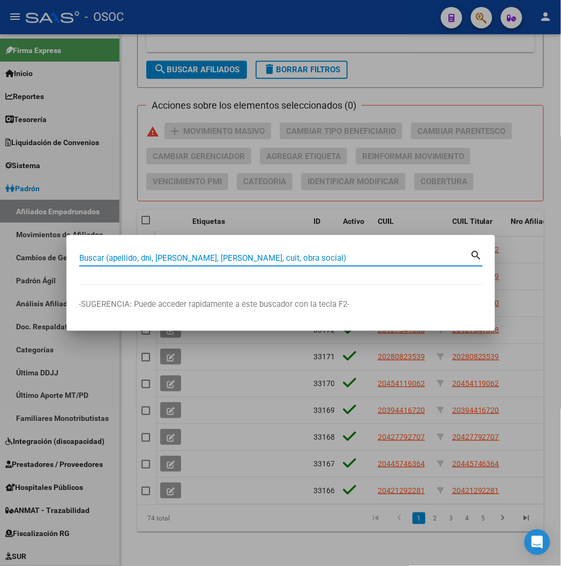
paste input "27338126676"
type input "27338126676"
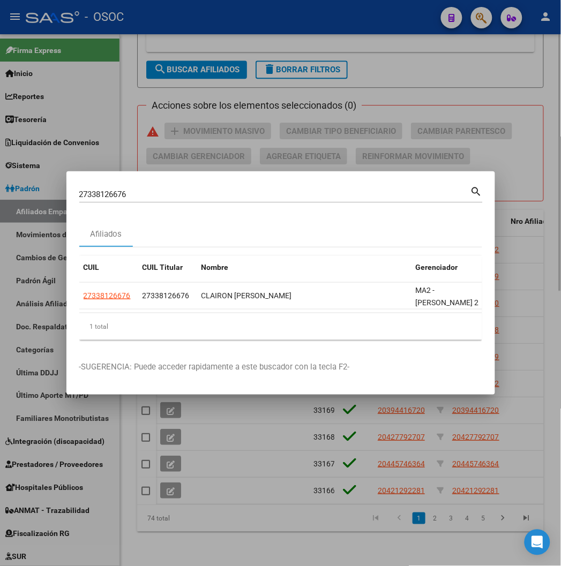
drag, startPoint x: 366, startPoint y: 85, endPoint x: 336, endPoint y: 120, distance: 46.3
click at [366, 85] on div at bounding box center [280, 283] width 561 height 566
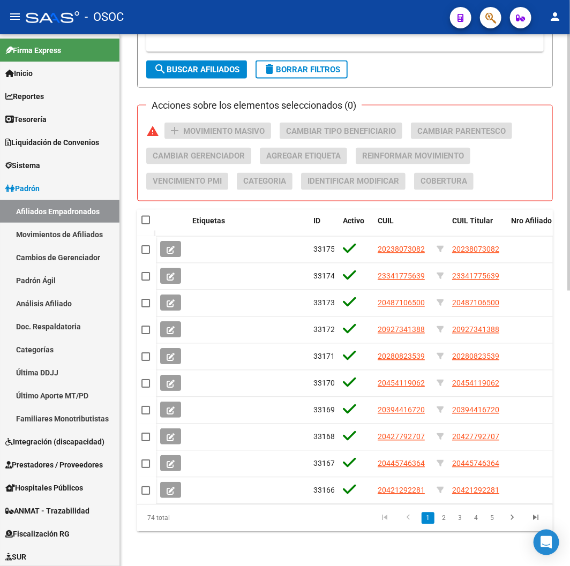
click at [277, 67] on button "delete Borrar Filtros" at bounding box center [301, 70] width 92 height 18
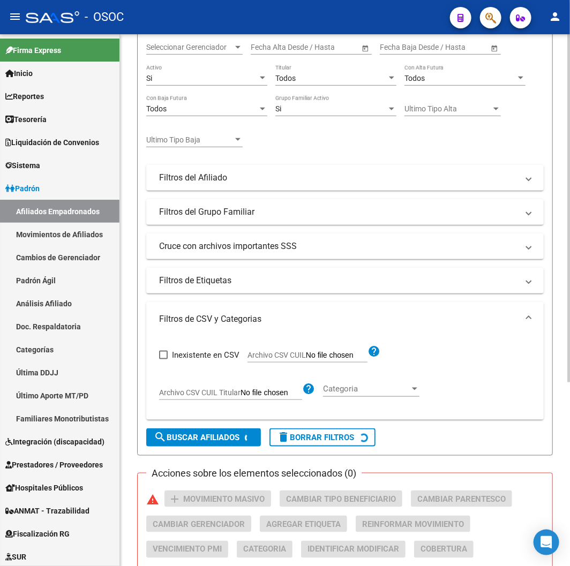
scroll to position [43, 0]
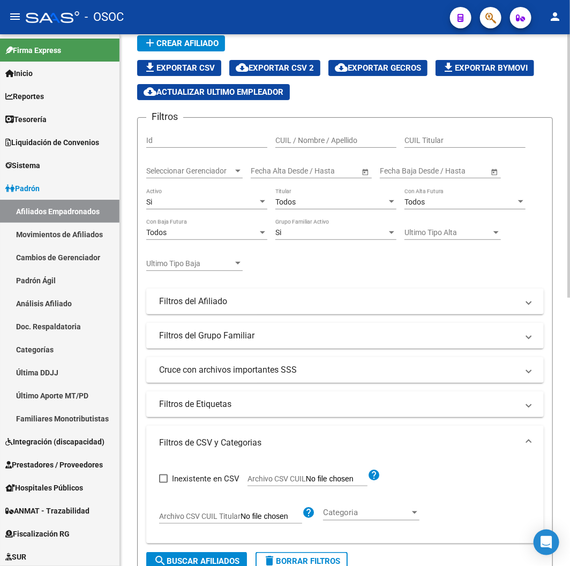
click at [276, 474] on span "Archivo CSV CUIL" at bounding box center [276, 478] width 58 height 9
click at [306, 474] on input "Archivo CSV CUIL" at bounding box center [337, 479] width 62 height 10
type input "C:\fakepath\archivo para filtrar en SAAS.csv"
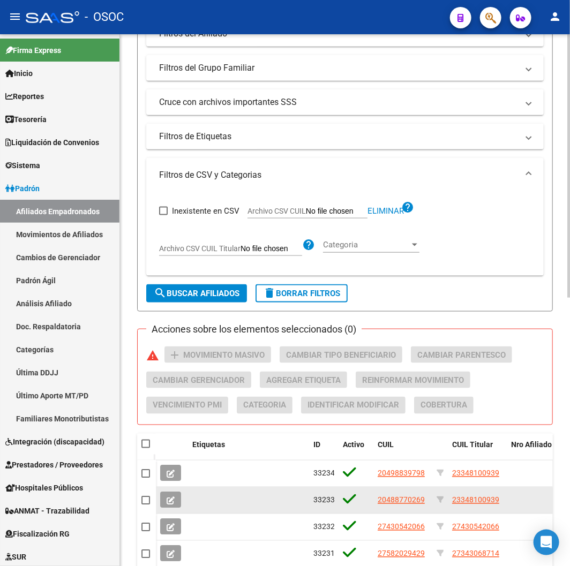
scroll to position [459, 0]
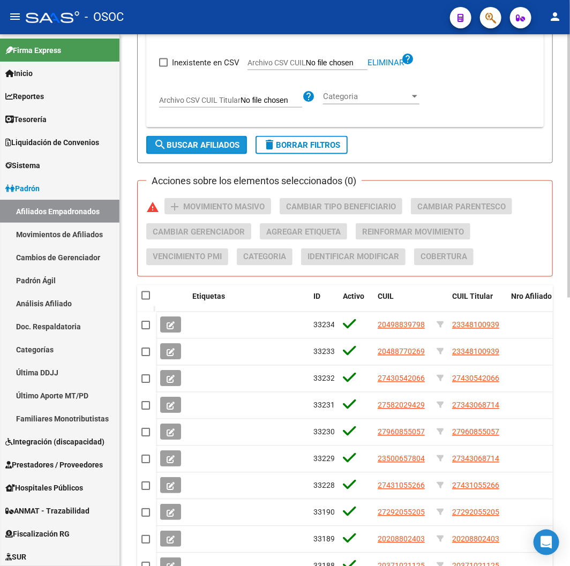
click at [175, 152] on button "search Buscar Afiliados" at bounding box center [196, 145] width 101 height 18
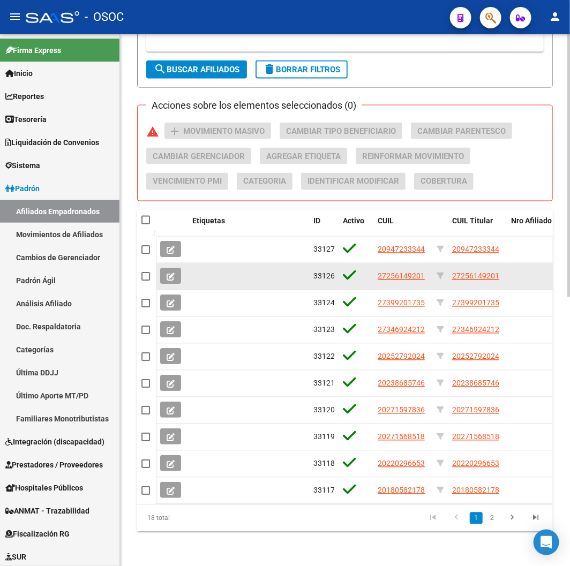
scroll to position [543, 0]
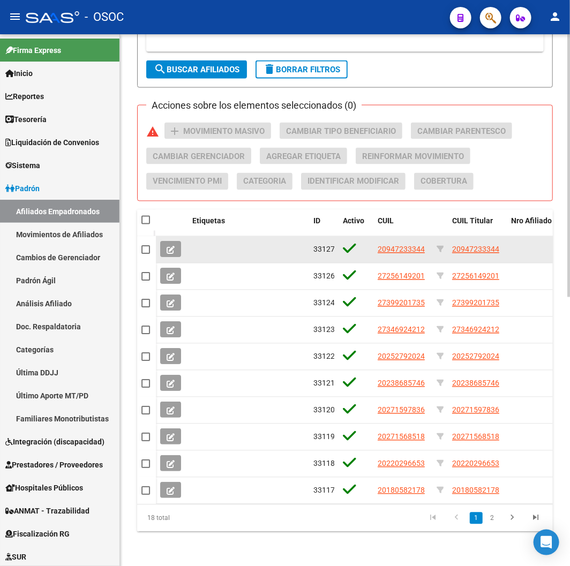
click at [464, 247] on datatable-body-cell "20947233344" at bounding box center [477, 250] width 59 height 26
click at [464, 245] on span "20947233344" at bounding box center [475, 249] width 47 height 9
type textarea "20947233344"
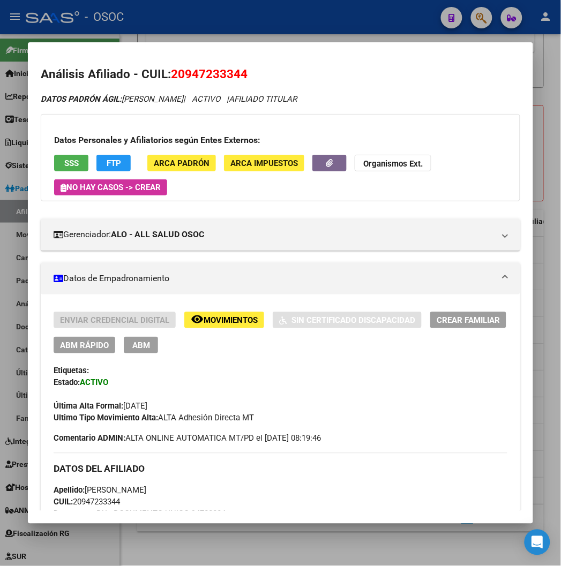
click at [387, 25] on div at bounding box center [280, 283] width 561 height 566
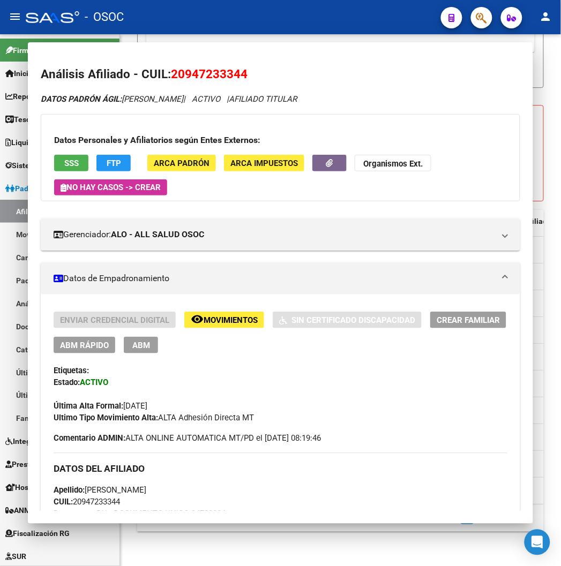
click at [387, 25] on div "- OSOC" at bounding box center [229, 17] width 406 height 24
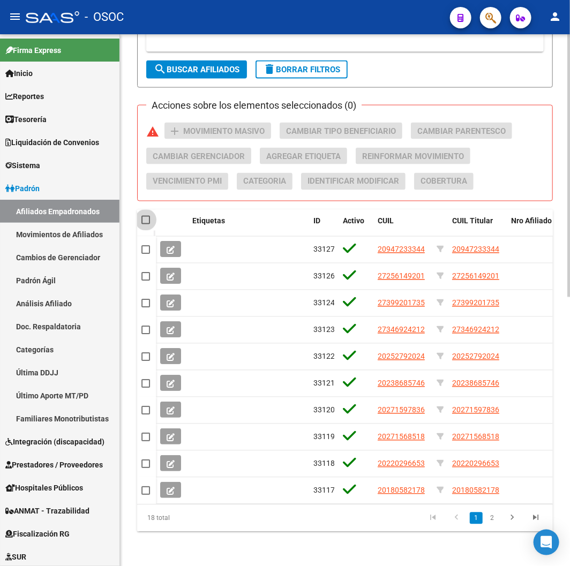
click at [146, 216] on span at bounding box center [145, 220] width 9 height 9
click at [146, 224] on input "checkbox" at bounding box center [145, 224] width 1 height 1
checkbox input "true"
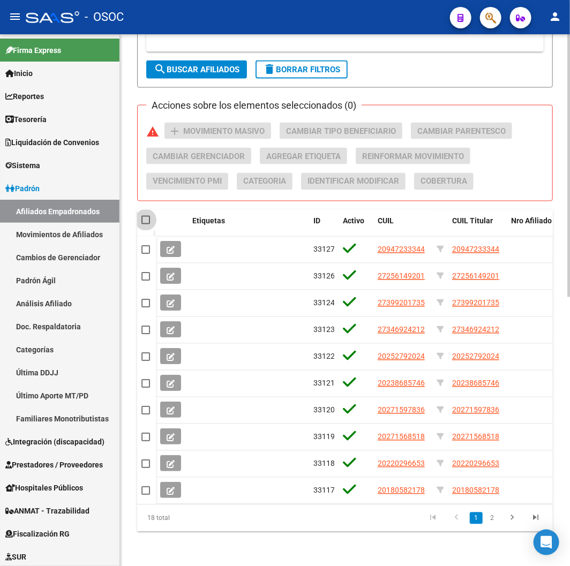
checkbox input "true"
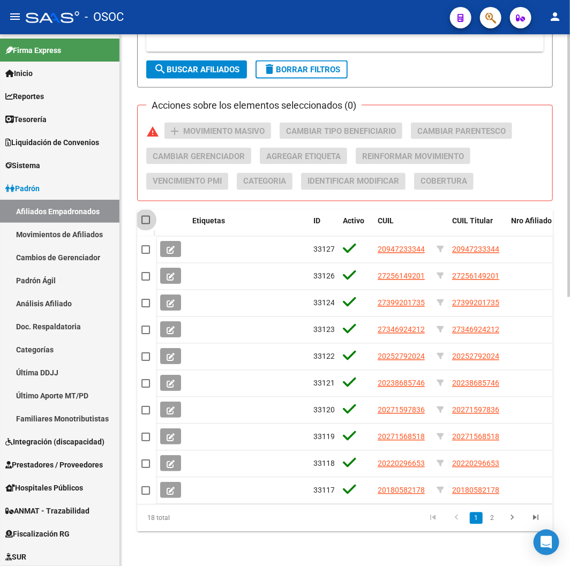
checkbox input "true"
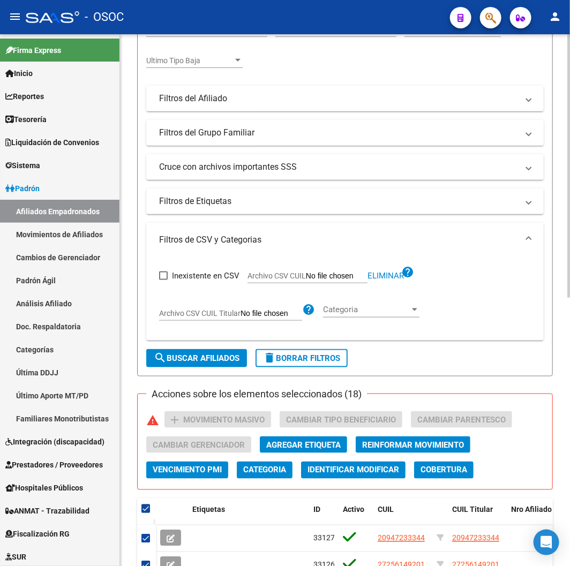
scroll to position [0, 0]
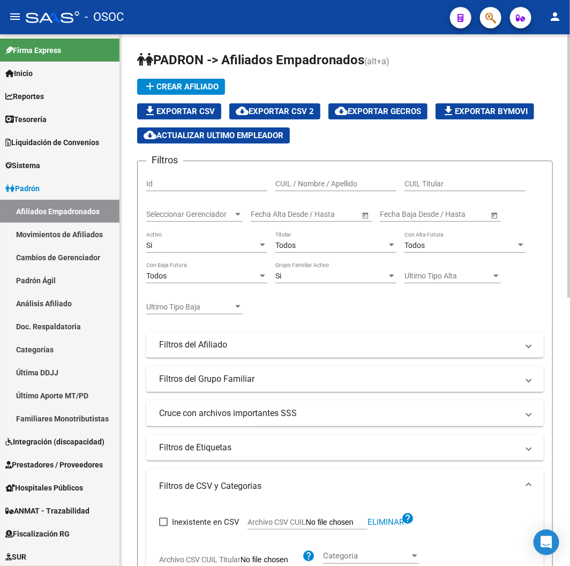
click at [303, 245] on div "Todos" at bounding box center [330, 245] width 111 height 9
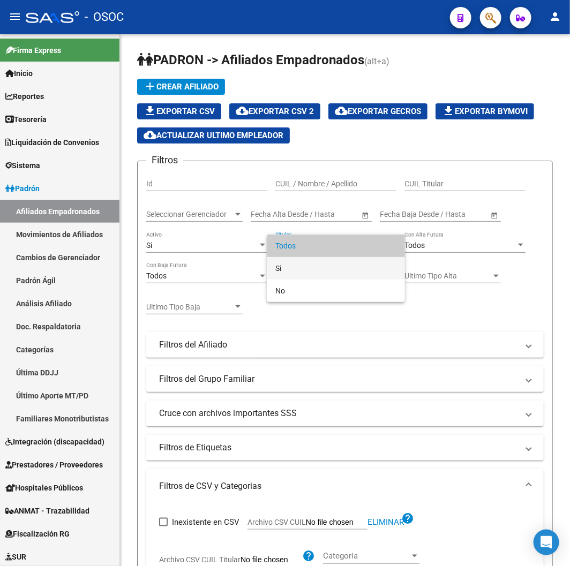
click at [288, 266] on span "Si" at bounding box center [335, 268] width 121 height 22
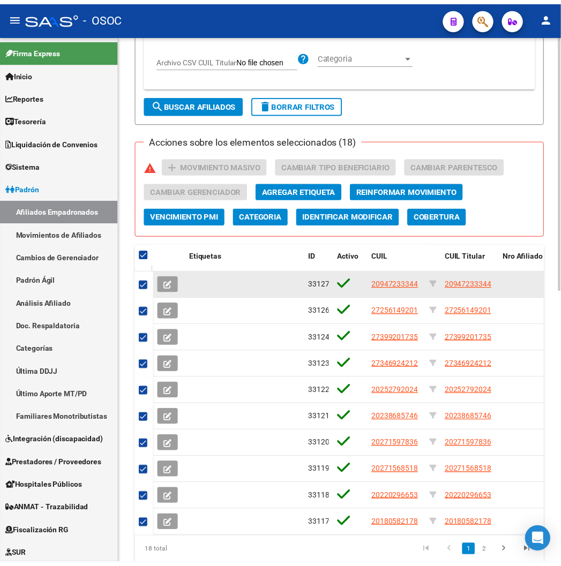
scroll to position [535, 0]
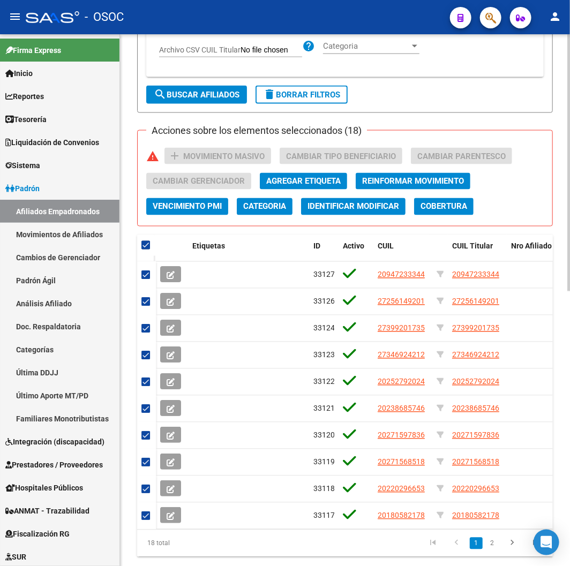
click at [182, 100] on span "search Buscar Afiliados" at bounding box center [197, 95] width 86 height 10
checkbox input "false"
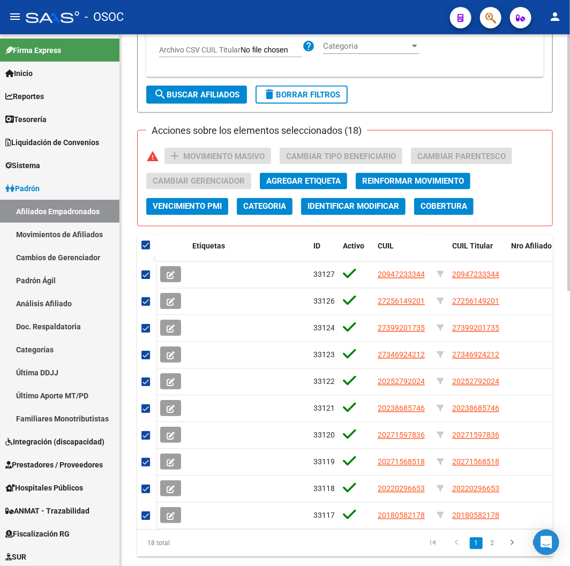
checkbox input "false"
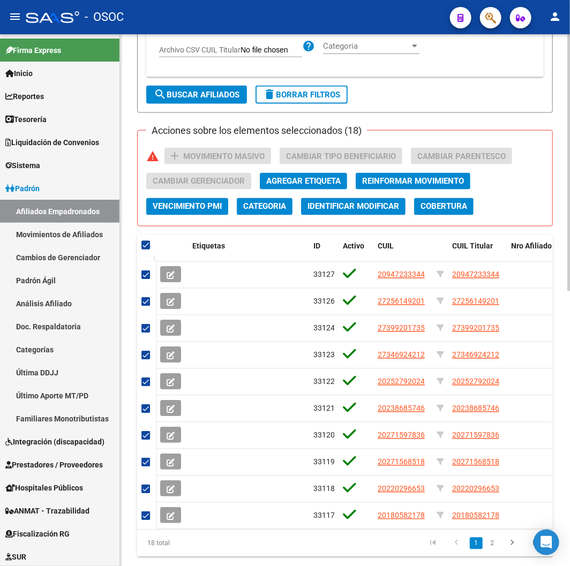
checkbox input "false"
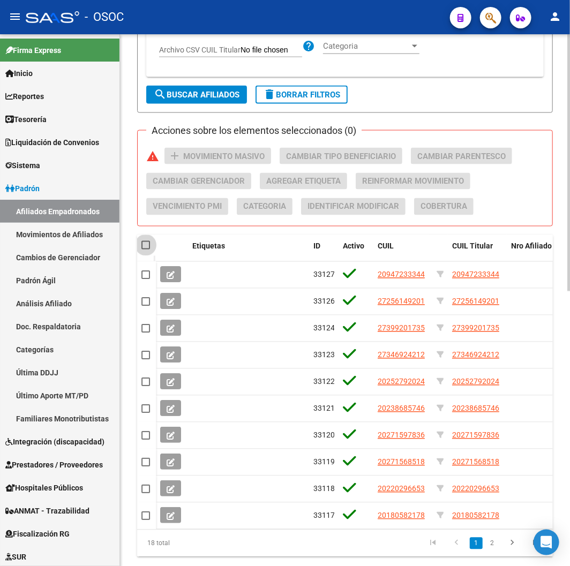
click at [145, 244] on span at bounding box center [145, 245] width 9 height 9
click at [145, 250] on input "checkbox" at bounding box center [145, 250] width 1 height 1
checkbox input "true"
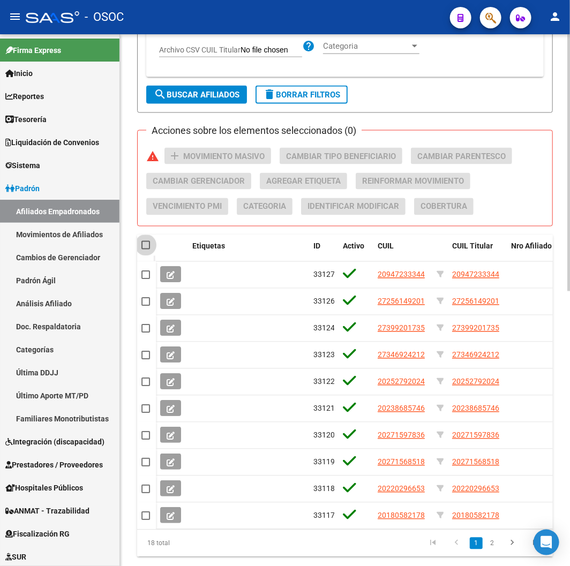
checkbox input "true"
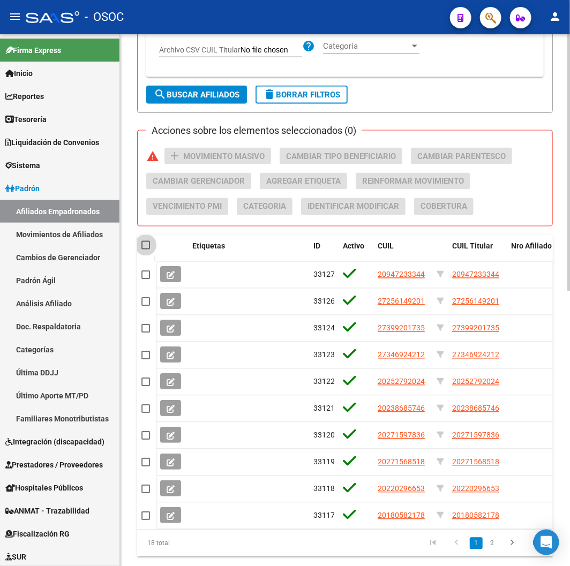
checkbox input "true"
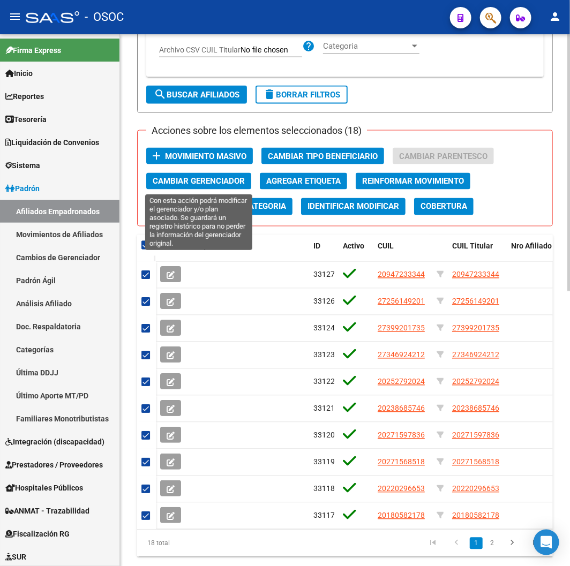
click at [229, 176] on span "Cambiar Gerenciador" at bounding box center [199, 181] width 92 height 10
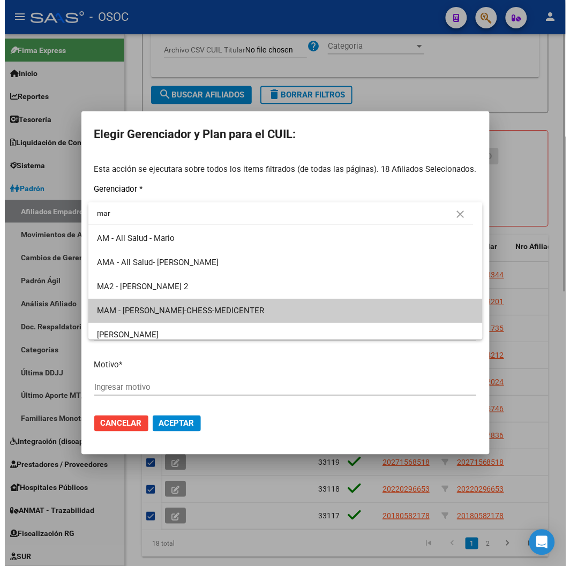
scroll to position [6, 0]
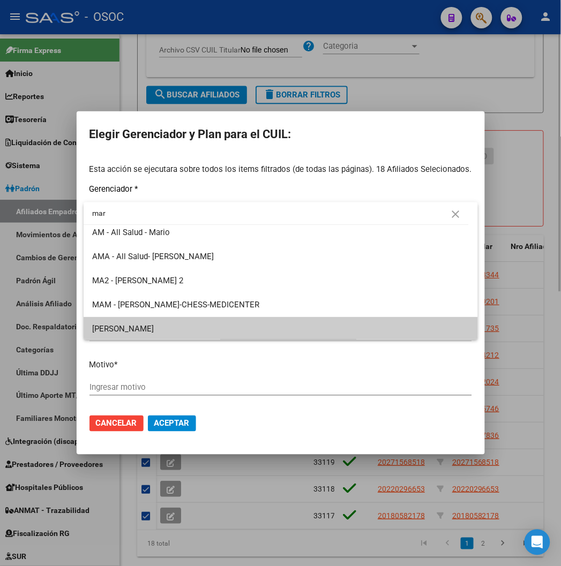
type input "mar"
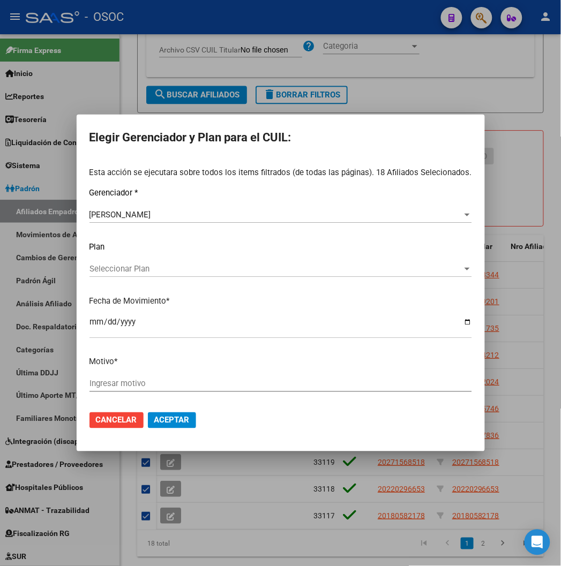
click at [102, 375] on div "Esta acción se ejecutara sobre todos los items filtrados (de todas las páginas)…" at bounding box center [280, 285] width 382 height 236
click at [105, 390] on div "Ingresar motivo" at bounding box center [280, 384] width 382 height 16
type input "f"
type input "GERENCIADOR"
click at [148, 412] on button "Aceptar" at bounding box center [172, 420] width 48 height 16
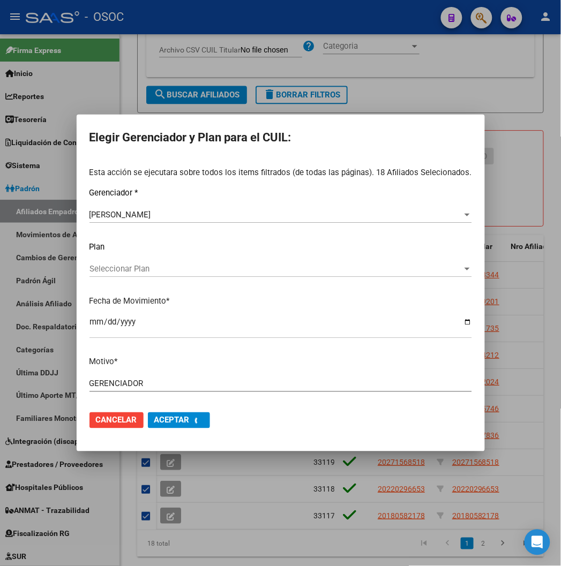
checkbox input "false"
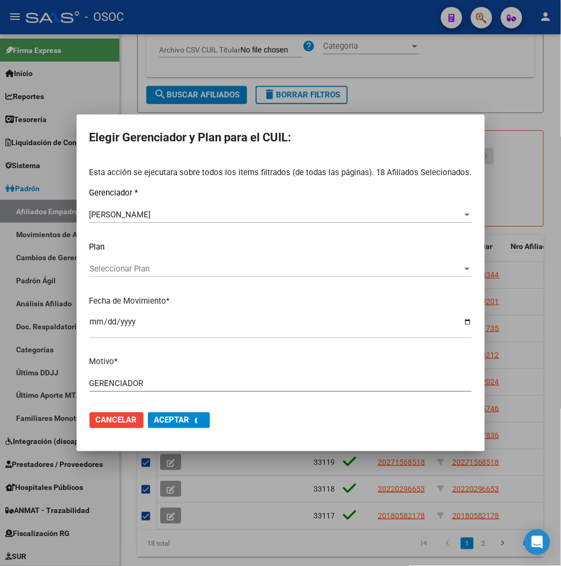
checkbox input "false"
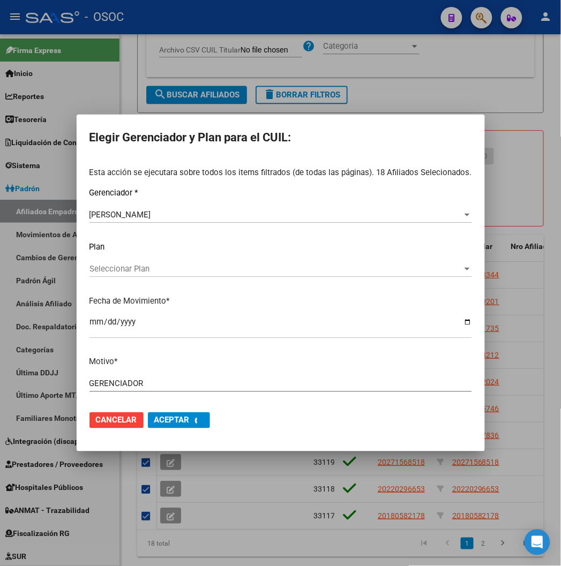
checkbox input "false"
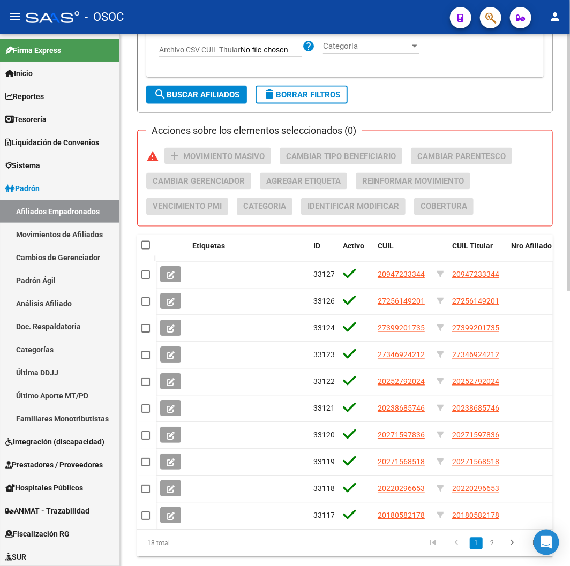
click at [197, 95] on span "search Buscar Afiliados" at bounding box center [197, 95] width 86 height 10
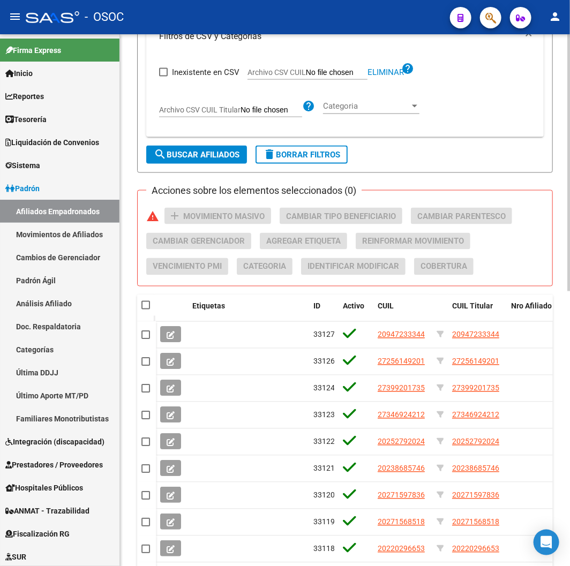
click at [327, 156] on span "delete Borrar Filtros" at bounding box center [301, 155] width 77 height 10
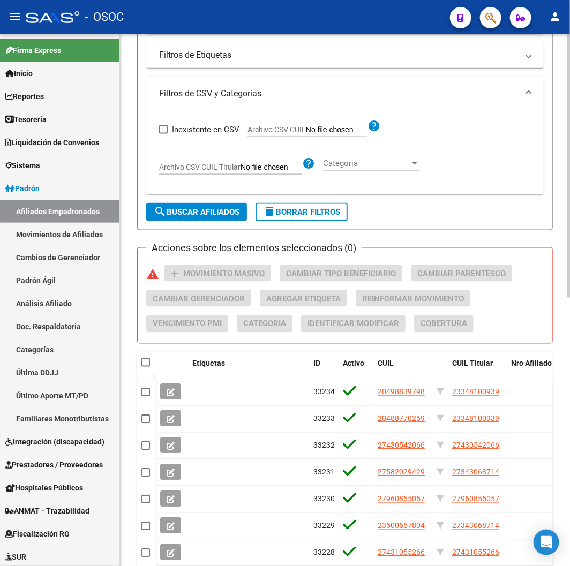
scroll to position [391, 0]
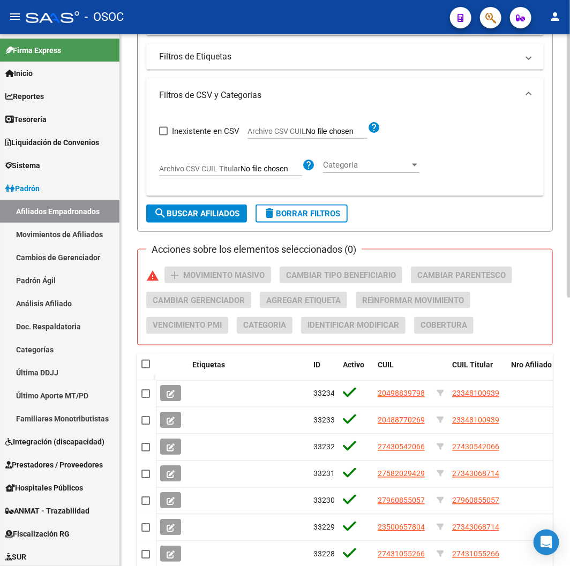
click at [279, 130] on span "Archivo CSV CUIL" at bounding box center [276, 131] width 58 height 9
click at [306, 130] on input "Archivo CSV CUIL" at bounding box center [337, 132] width 62 height 10
type input "C:\fakepath\archivo para filtrar en SAAS.csv"
click at [214, 222] on button "search Buscar Afiliados" at bounding box center [196, 214] width 101 height 18
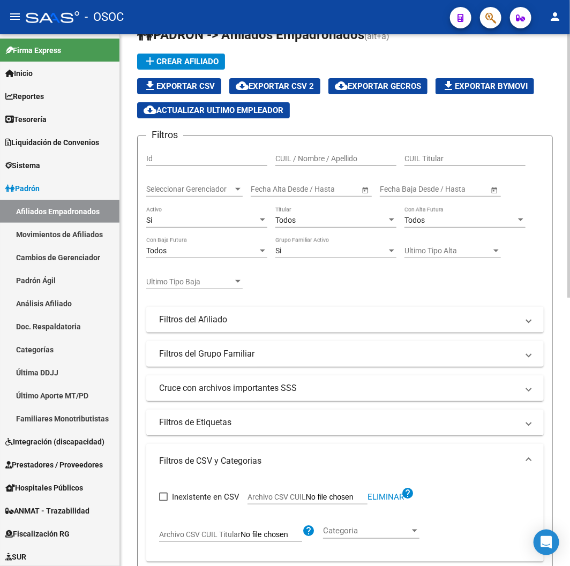
scroll to position [8, 0]
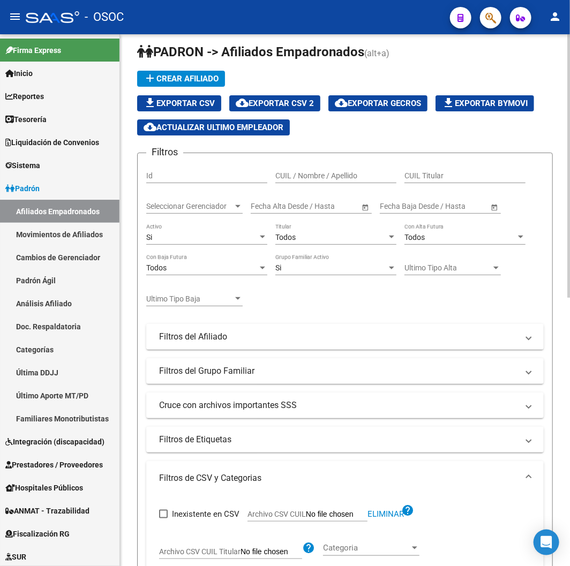
click at [326, 239] on div "Todos" at bounding box center [330, 237] width 111 height 9
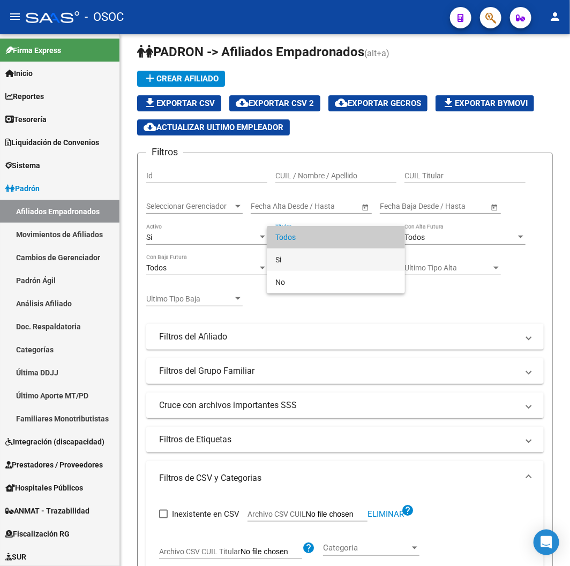
click at [311, 262] on span "Si" at bounding box center [335, 259] width 121 height 22
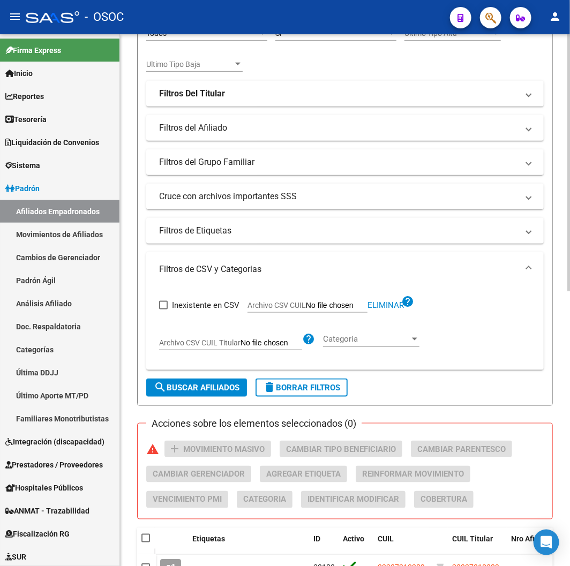
scroll to position [306, 0]
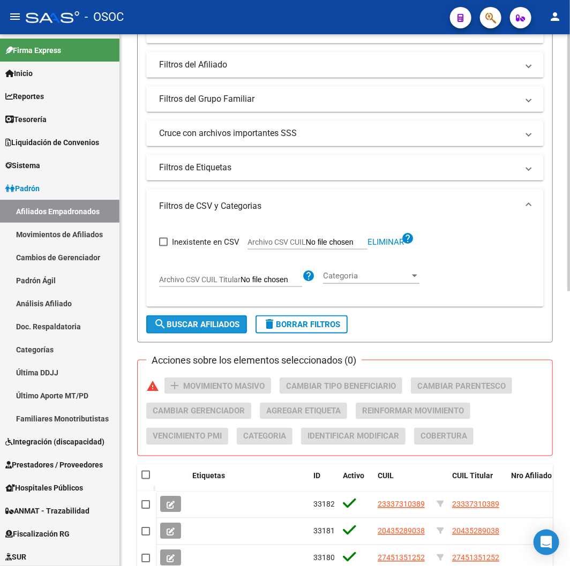
click at [193, 331] on button "search Buscar Afiliados" at bounding box center [196, 324] width 101 height 18
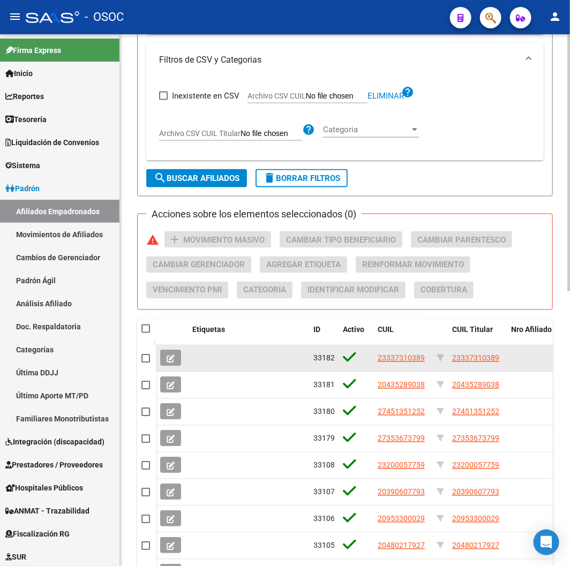
scroll to position [569, 0]
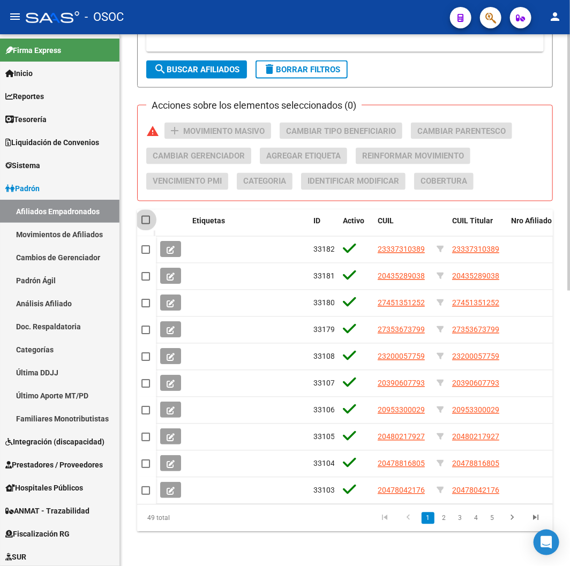
click at [143, 216] on span at bounding box center [145, 220] width 9 height 9
click at [145, 224] on input "checkbox" at bounding box center [145, 224] width 1 height 1
checkbox input "true"
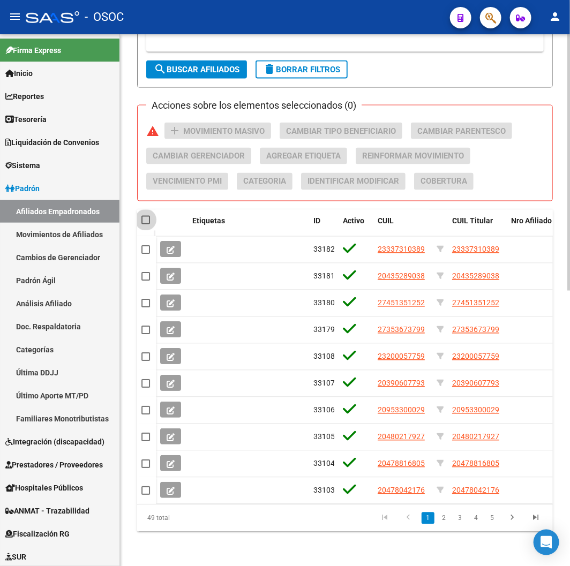
checkbox input "true"
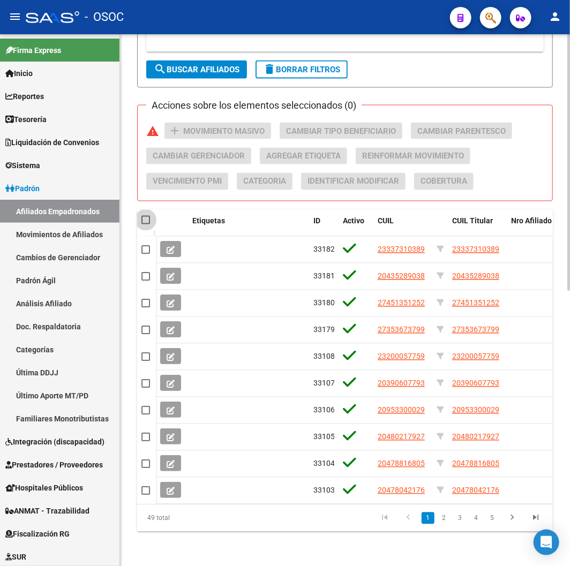
checkbox input "true"
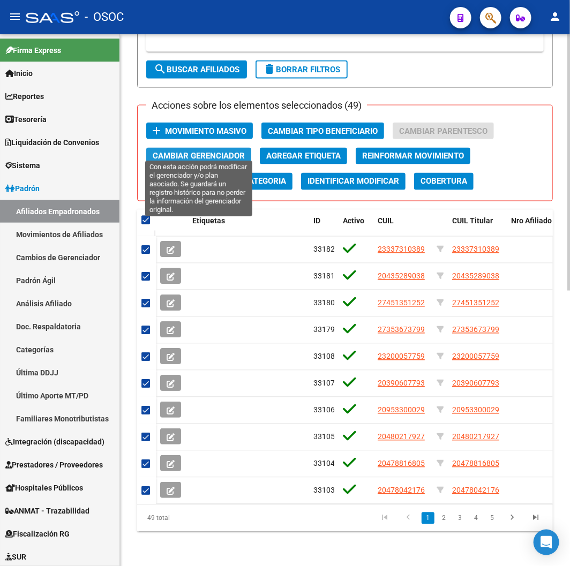
click at [201, 152] on span "Cambiar Gerenciador" at bounding box center [199, 157] width 92 height 10
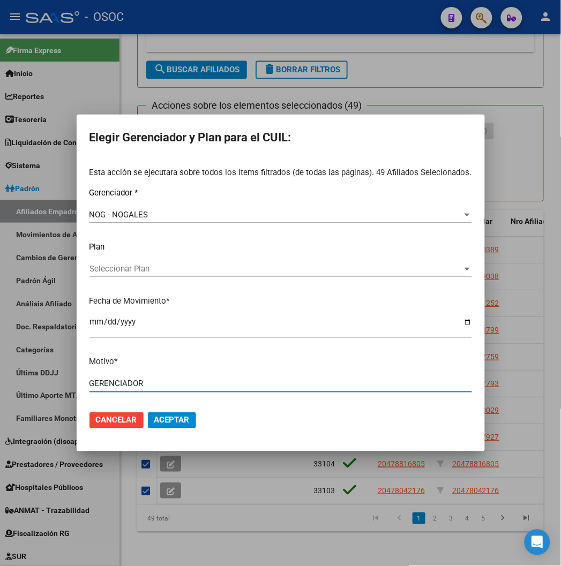
type input "GERENCIADOR"
click at [148, 412] on button "Aceptar" at bounding box center [172, 420] width 48 height 16
checkbox input "false"
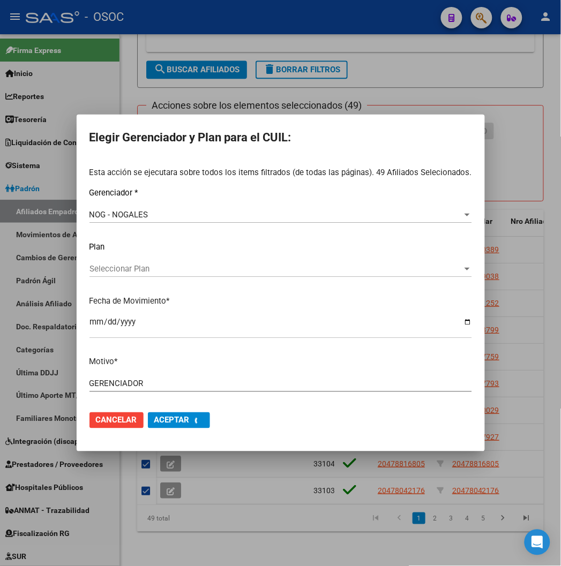
checkbox input "false"
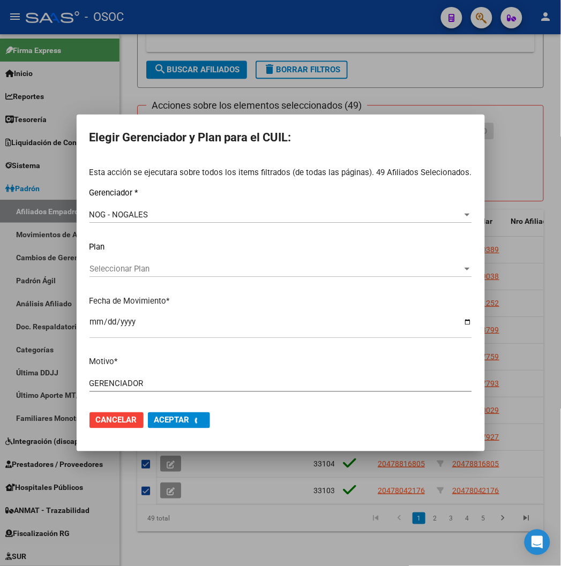
checkbox input "false"
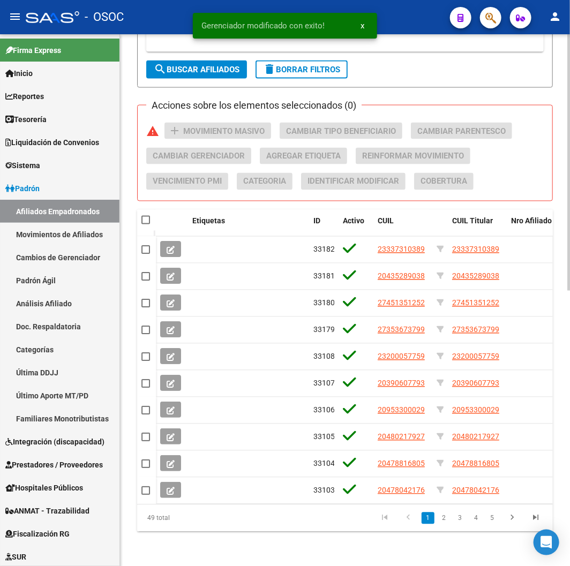
click at [180, 65] on span "search Buscar Afiliados" at bounding box center [197, 70] width 86 height 10
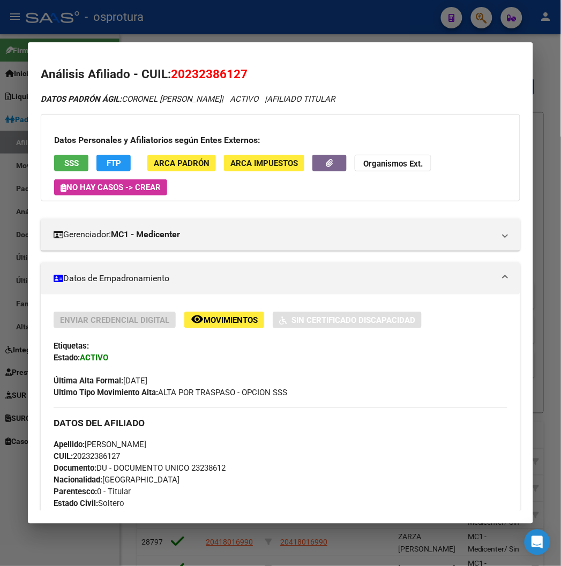
scroll to position [357, 0]
